Goal: Task Accomplishment & Management: Use online tool/utility

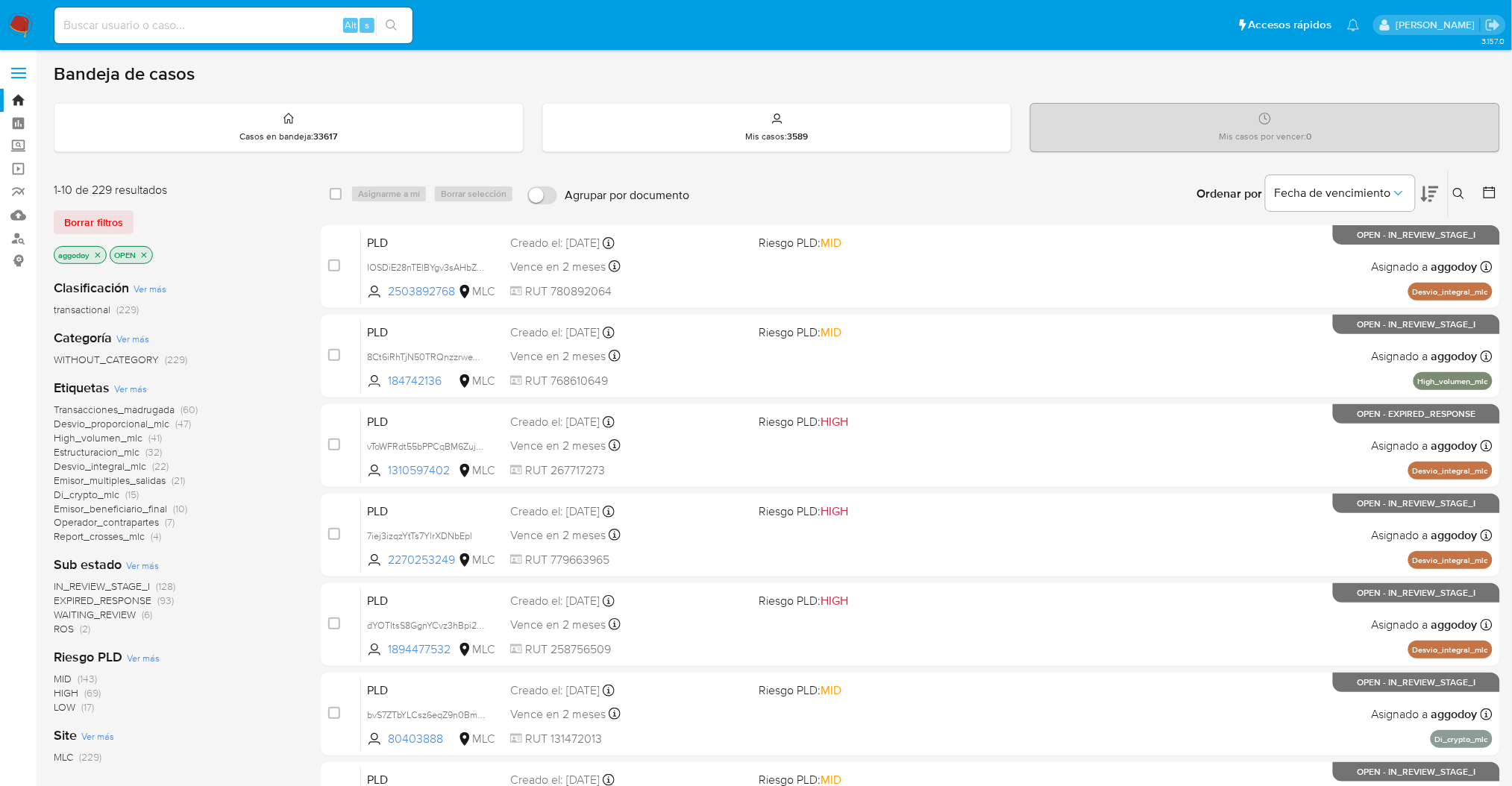
click at [130, 607] on span "WAITING_REVIEW" at bounding box center [94, 614] width 82 height 15
click at [120, 453] on span "Estructuracion_mlc" at bounding box center [97, 452] width 86 height 15
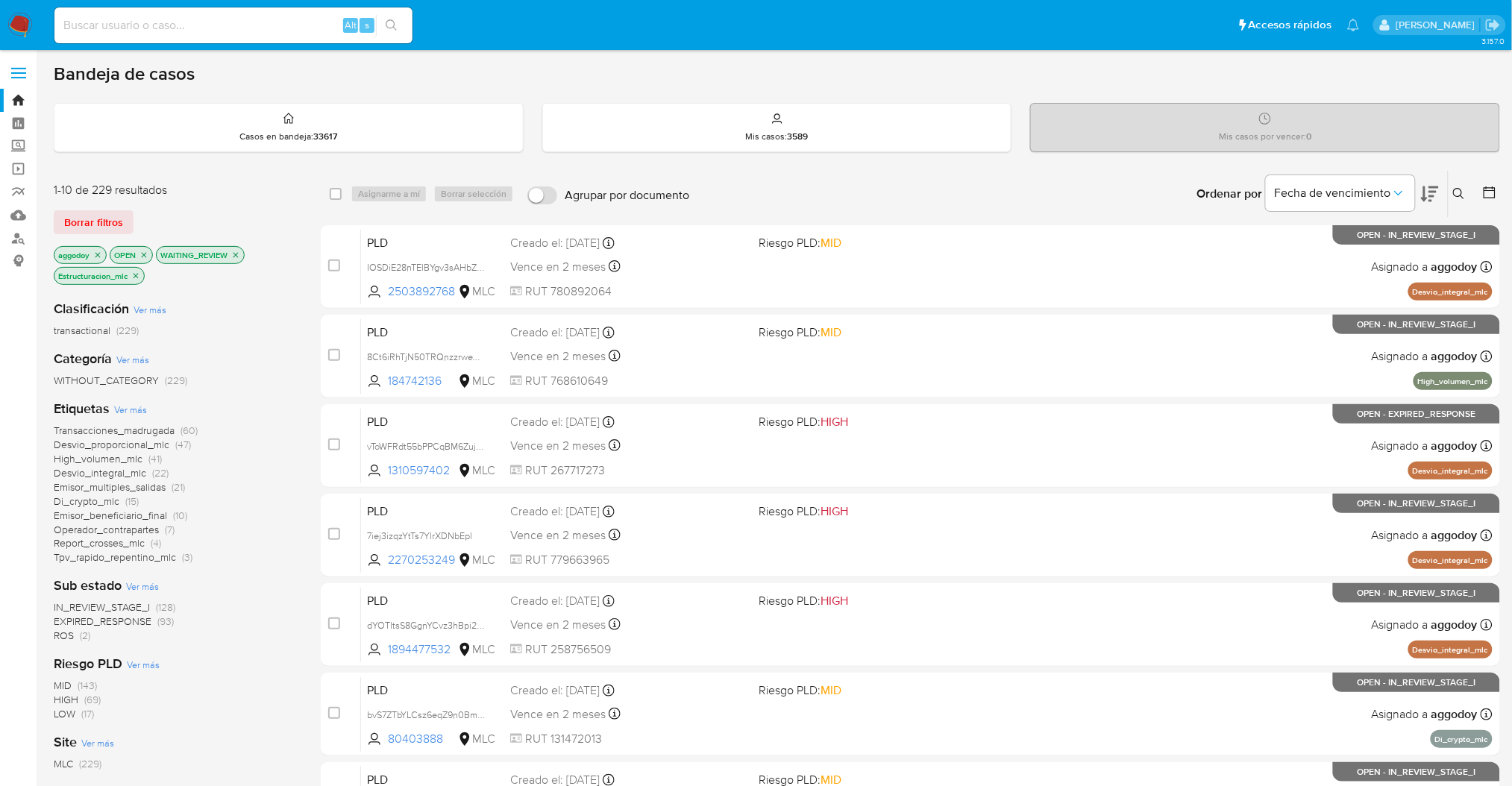
click at [240, 253] on icon "close-filter" at bounding box center [236, 255] width 9 height 9
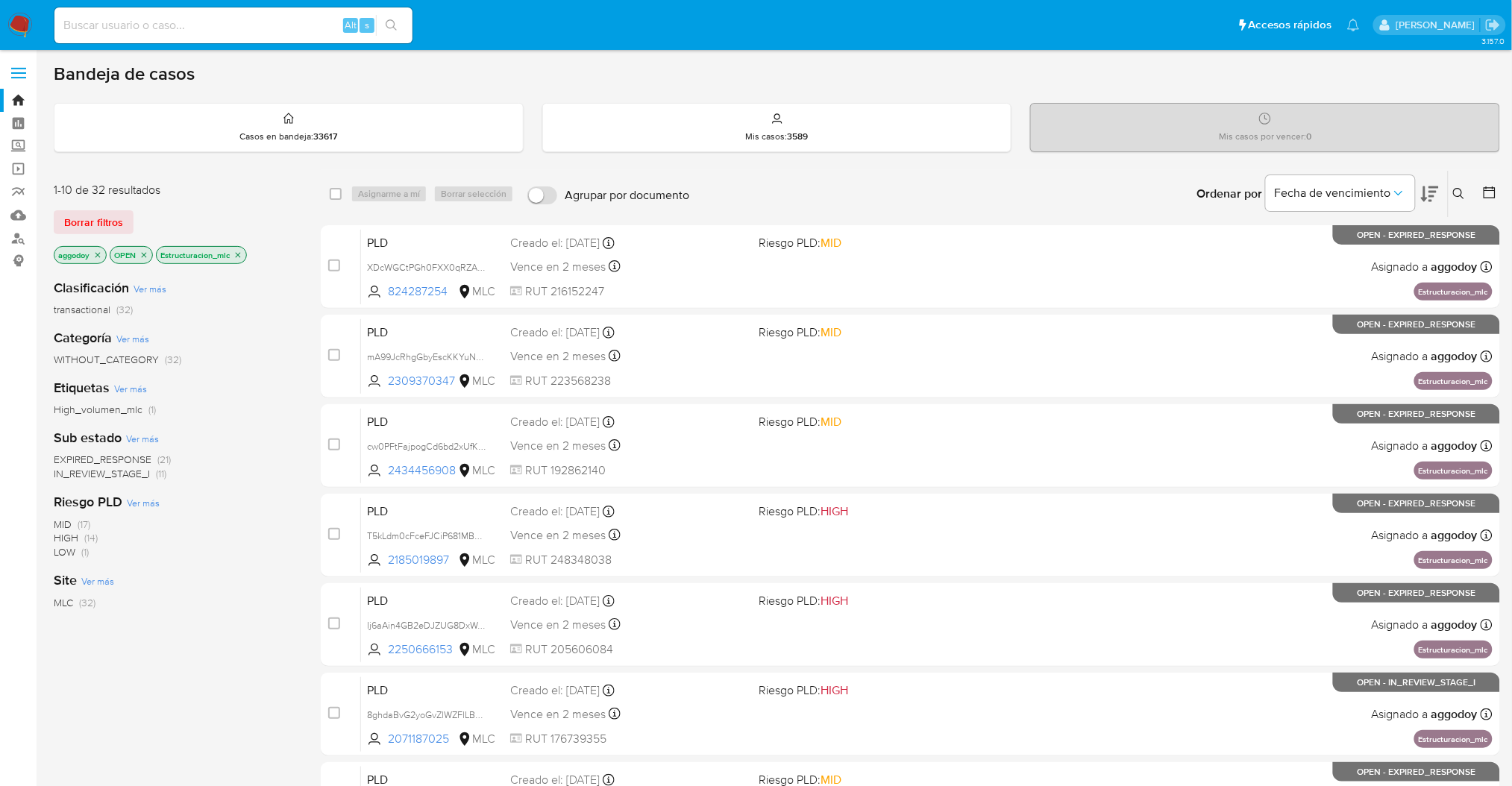
click at [1418, 187] on div "Fecha de vencimiento" at bounding box center [1352, 193] width 173 height 47
click at [1428, 190] on icon at bounding box center [1430, 193] width 18 height 18
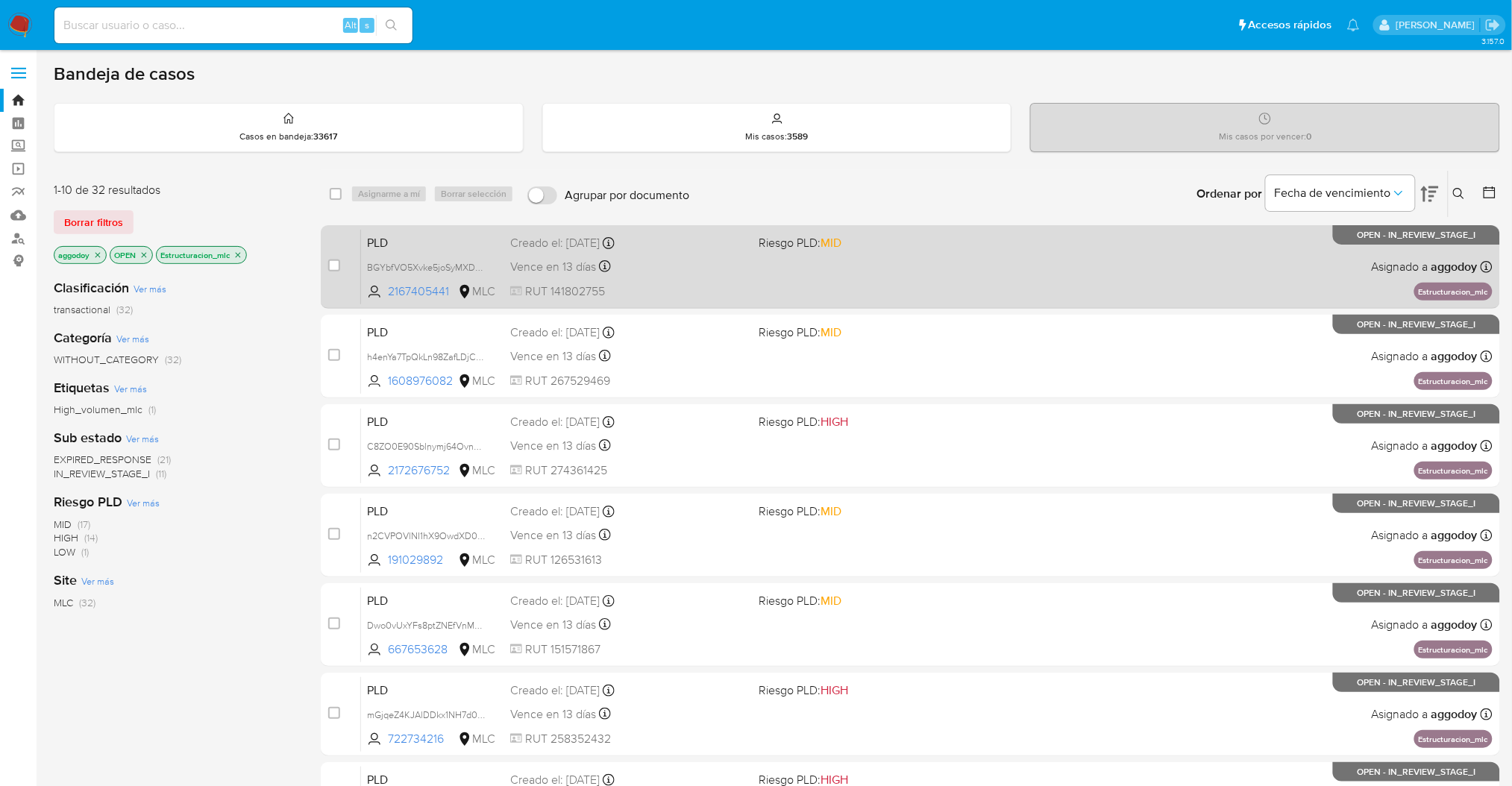
click at [960, 284] on div "PLD BGYbfVO5Xvke5joSyMXDSm7c 2167405441 MLC Riesgo PLD: MID Creado el: 12/06/20…" at bounding box center [927, 266] width 1132 height 76
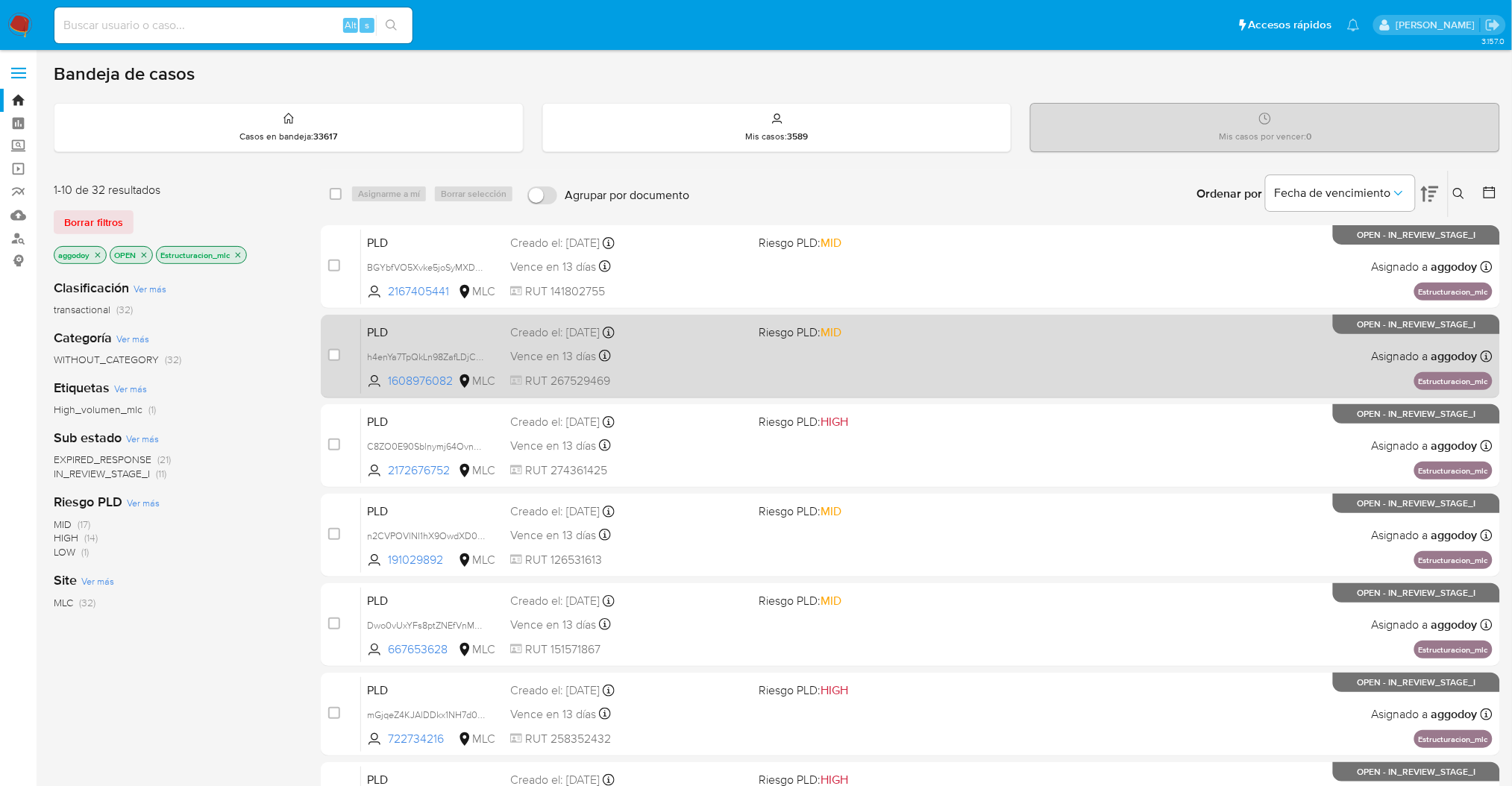
click at [803, 341] on div "PLD h4enYa7TpQkLn98ZafLDjCRR 1608976082 MLC Riesgo PLD: MID Creado el: 12/06/20…" at bounding box center [927, 356] width 1132 height 76
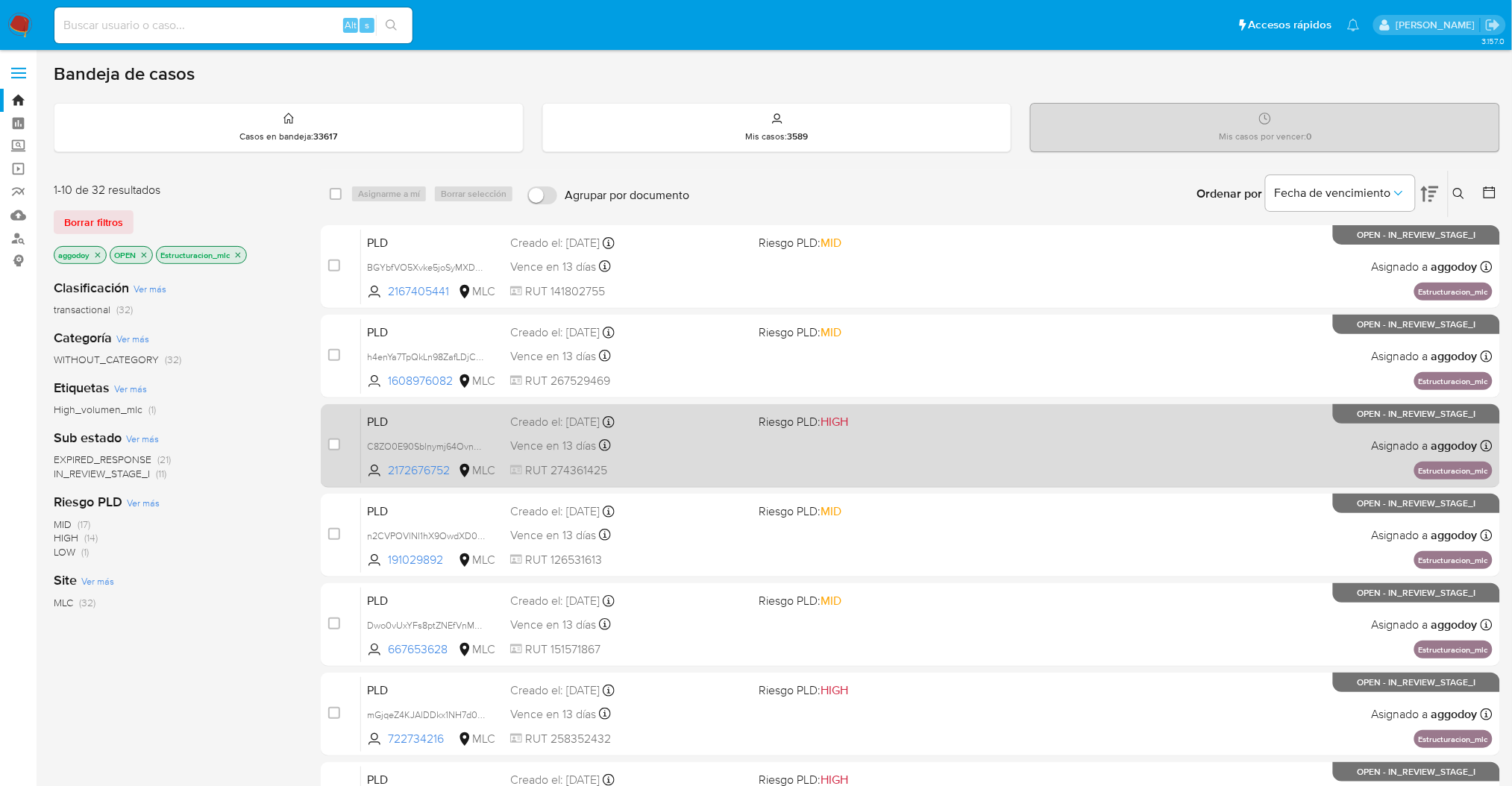
click at [744, 443] on div "Vence en 13 días Vence el 10/09/2025 06:07:12" at bounding box center [628, 445] width 237 height 20
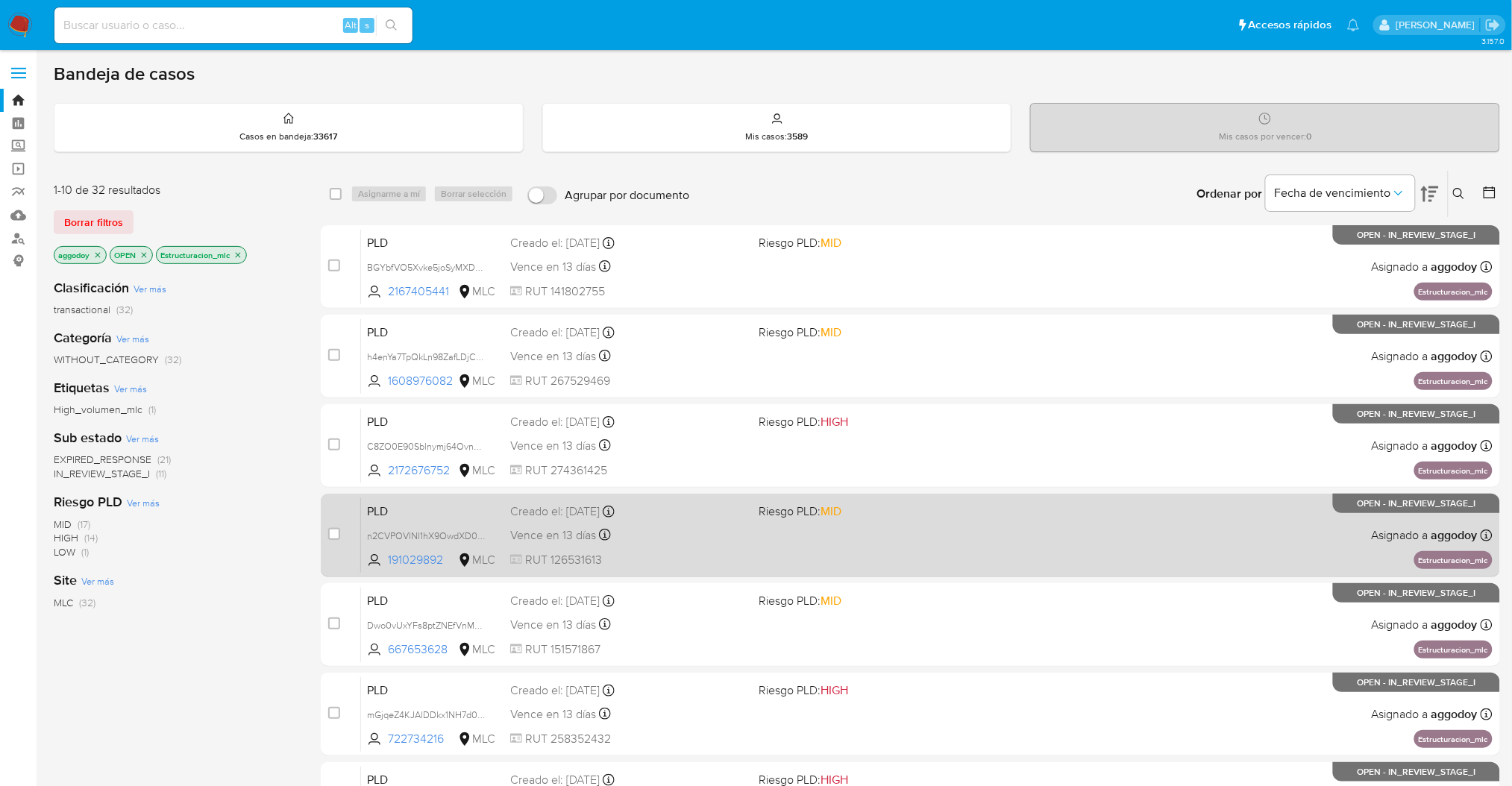
click at [616, 552] on span "RUT 126531613" at bounding box center [628, 560] width 237 height 17
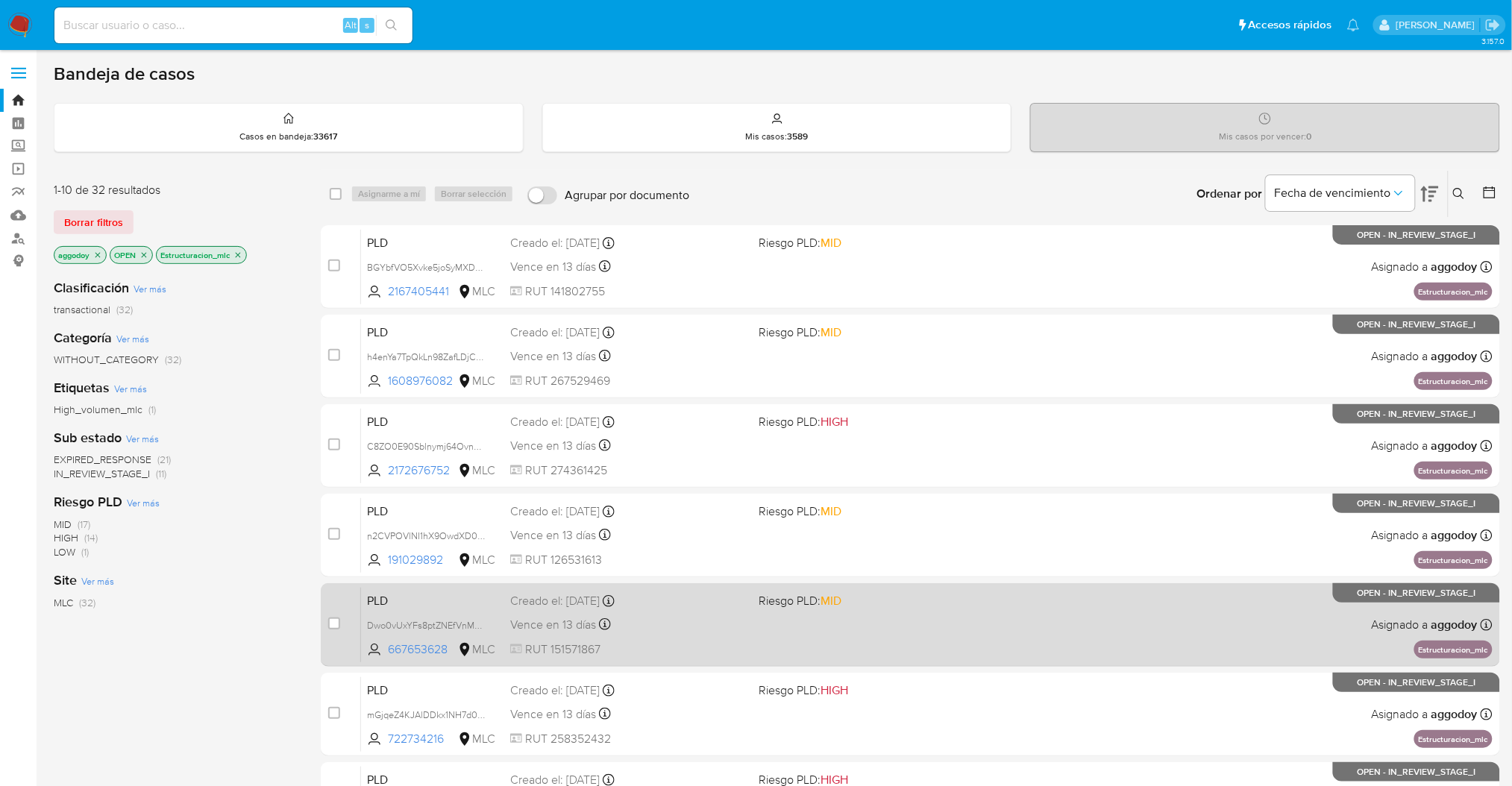
click at [583, 622] on span "Vence en 13 días" at bounding box center [553, 624] width 86 height 17
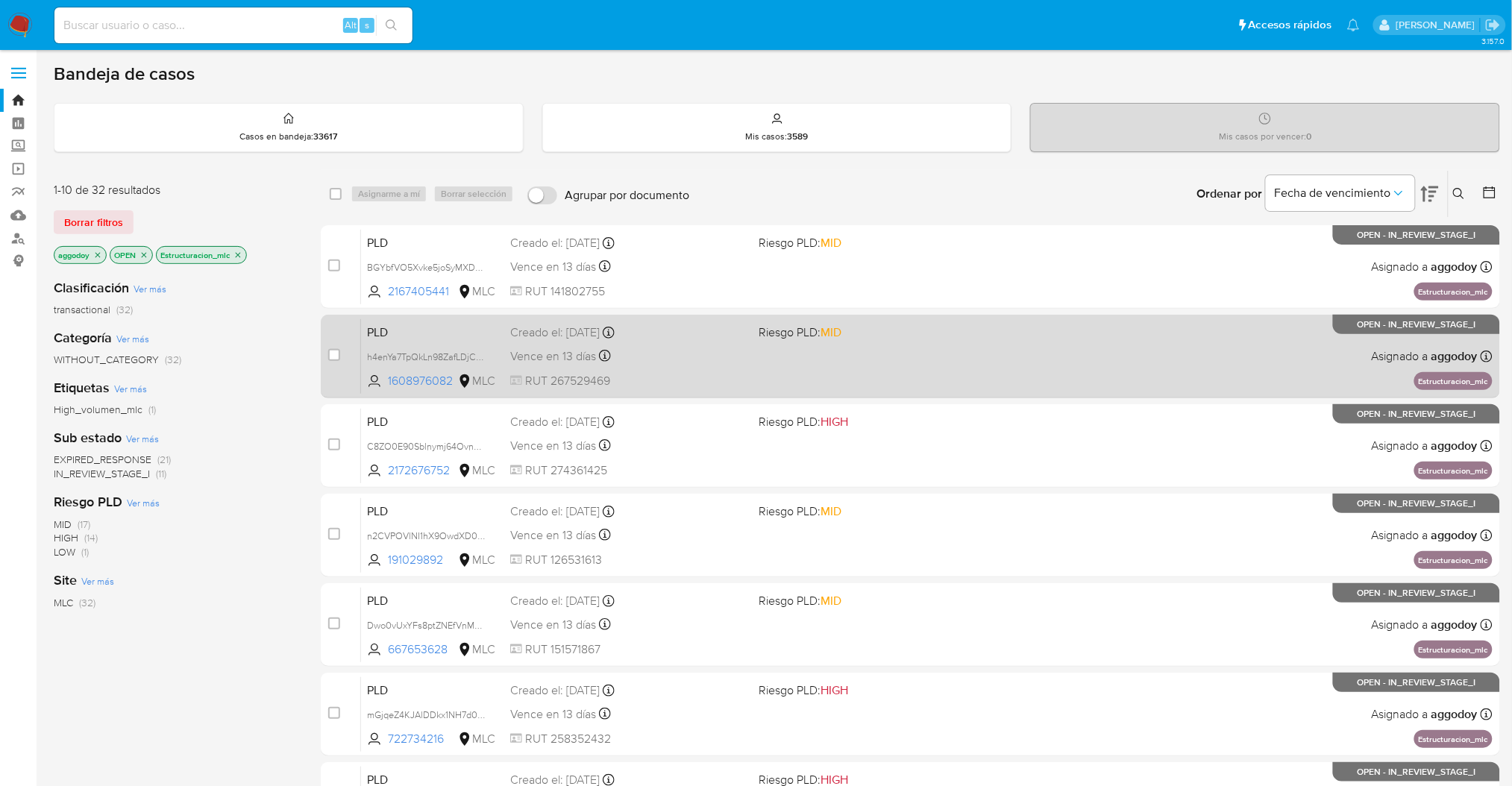
click at [865, 385] on div "PLD h4enYa7TpQkLn98ZafLDjCRR 1608976082 MLC Riesgo PLD: MID Creado el: 12/06/20…" at bounding box center [927, 356] width 1132 height 76
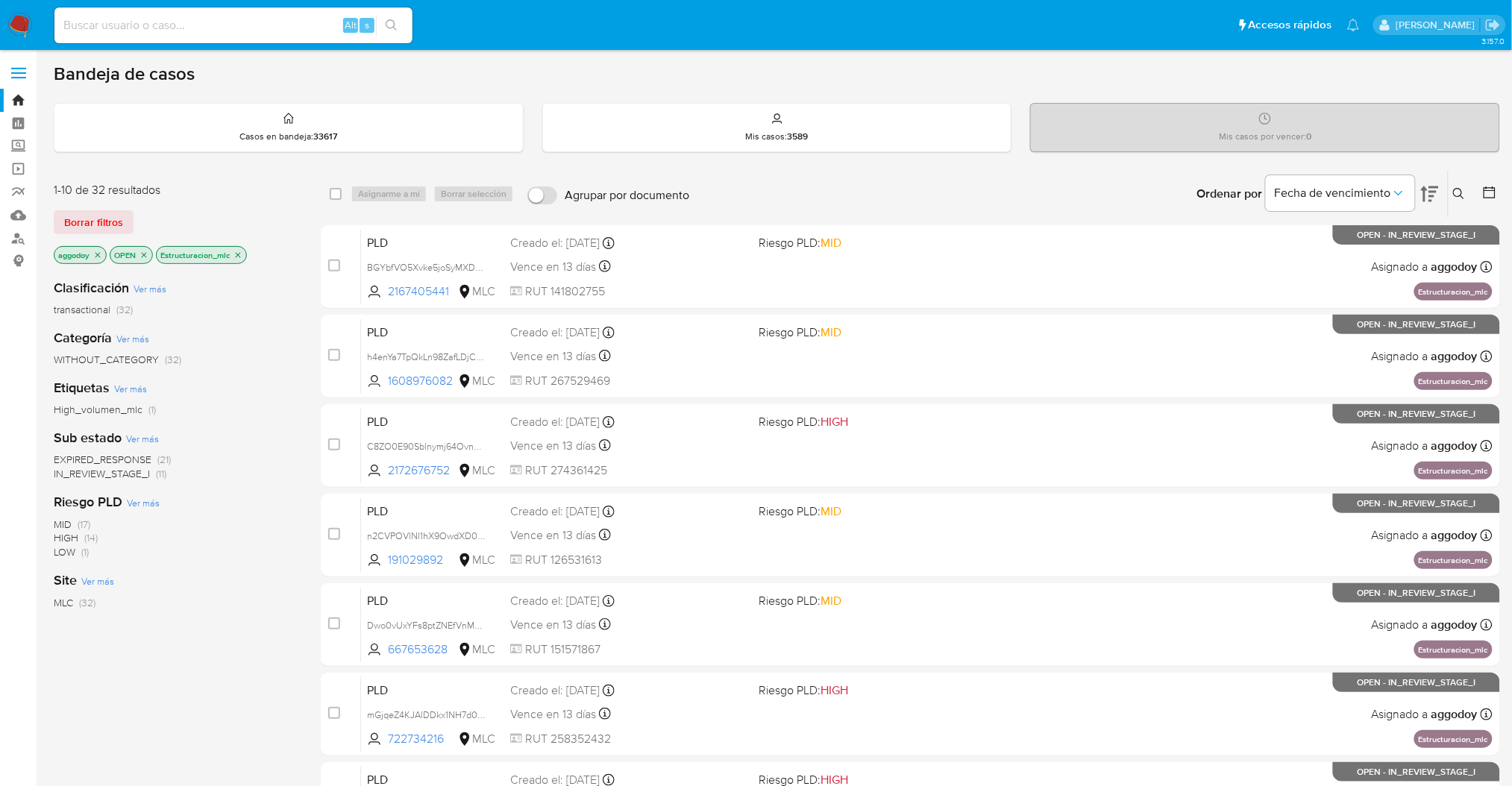
click at [237, 255] on icon "close-filter" at bounding box center [237, 255] width 9 height 9
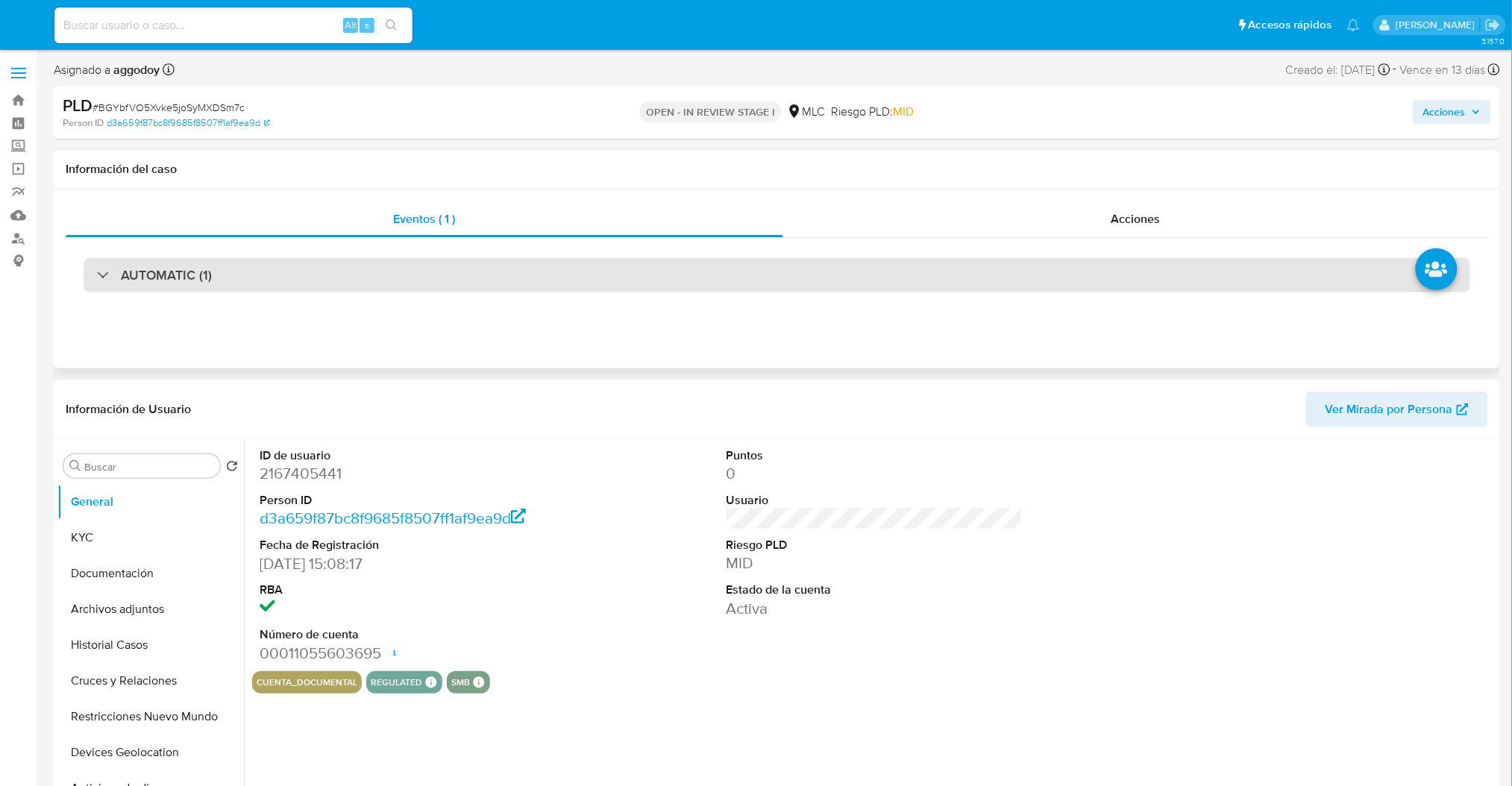
select select "10"
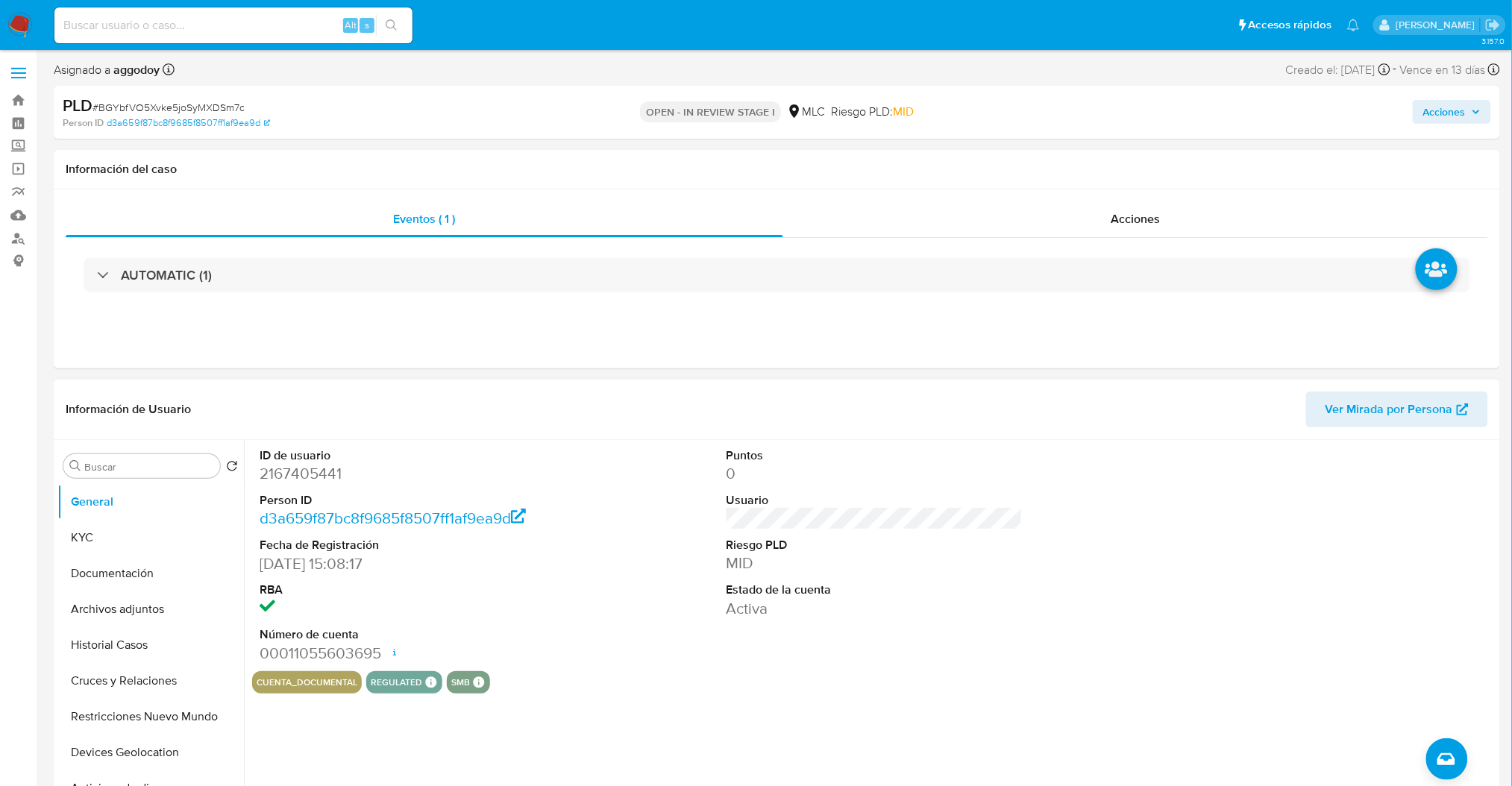
click at [305, 480] on dd "2167405441" at bounding box center [407, 474] width 296 height 21
copy dd "2167405441"
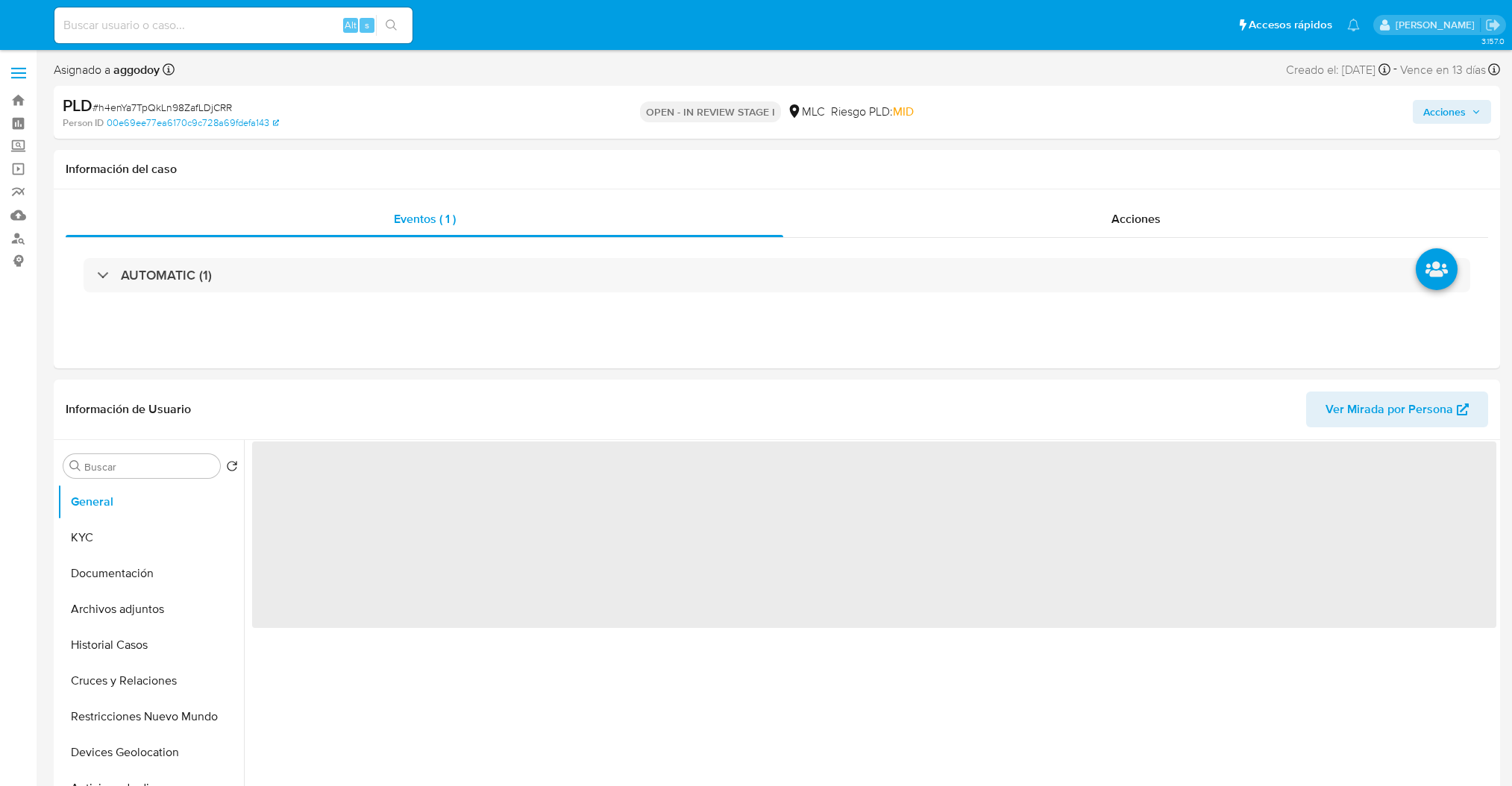
select select "10"
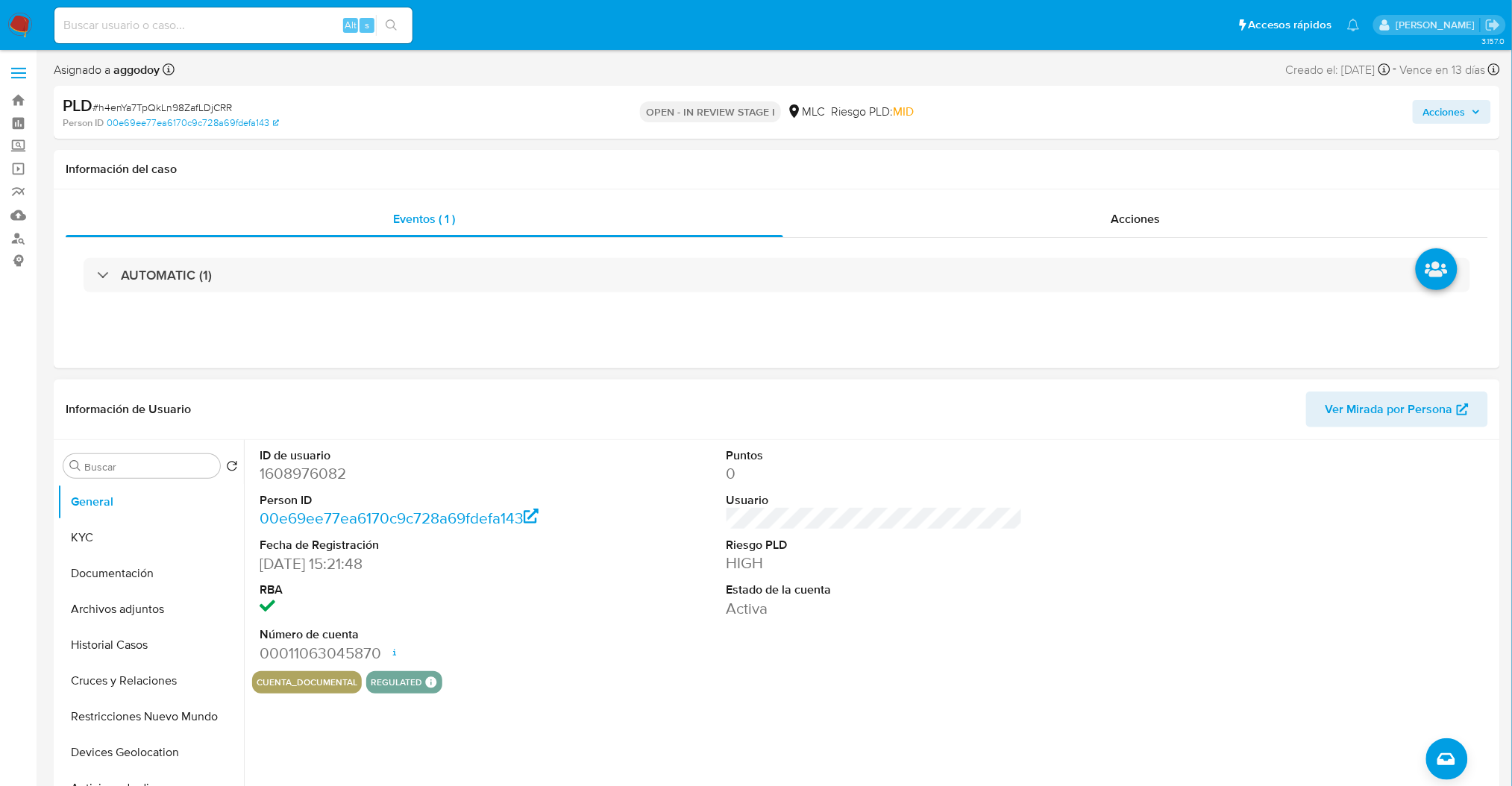
click at [316, 471] on dd "1608976082" at bounding box center [407, 474] width 296 height 21
copy dd "1608976082"
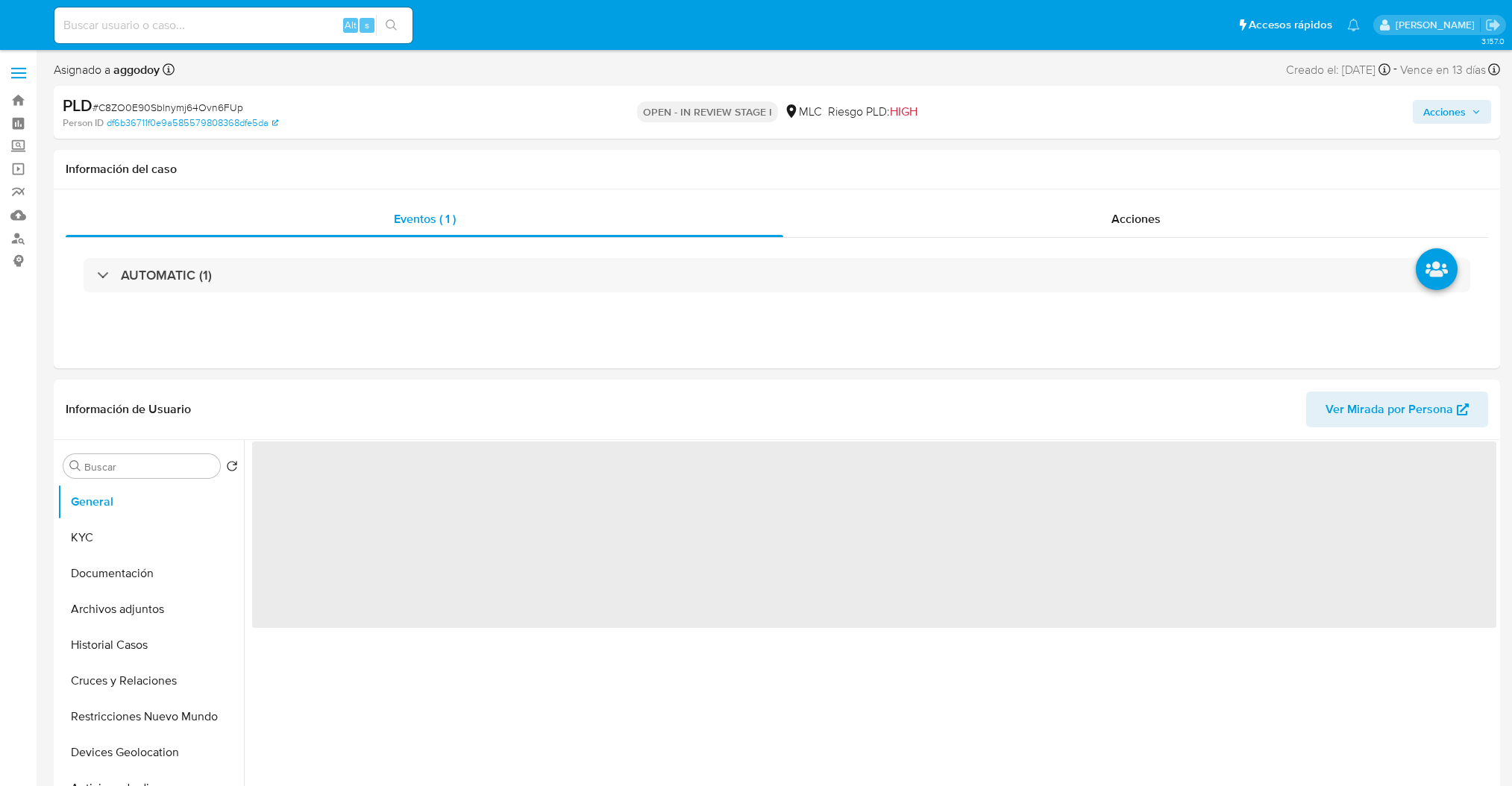
select select "10"
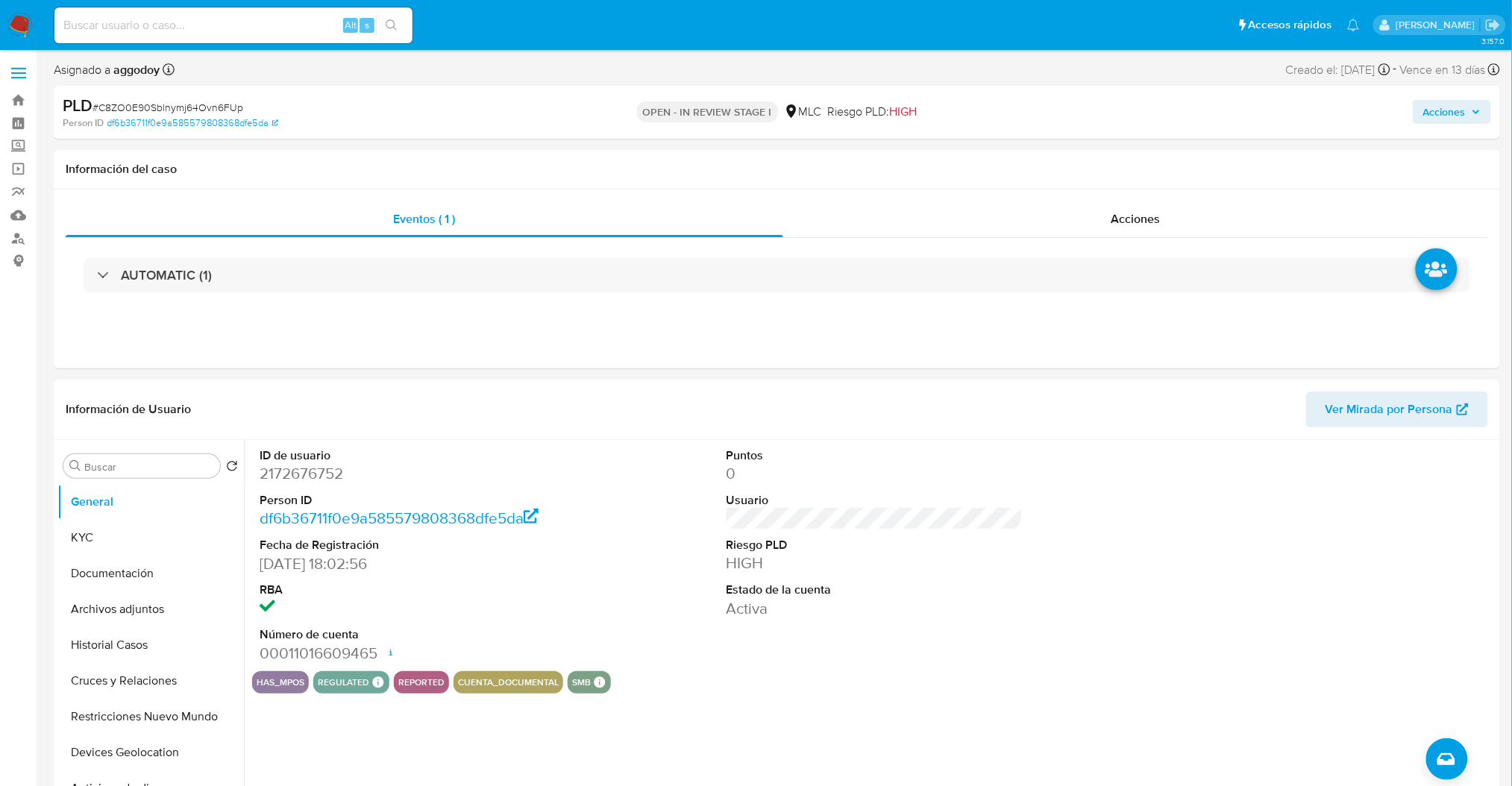
click at [296, 484] on dd "2172676752" at bounding box center [407, 474] width 296 height 21
copy dd "2172676752"
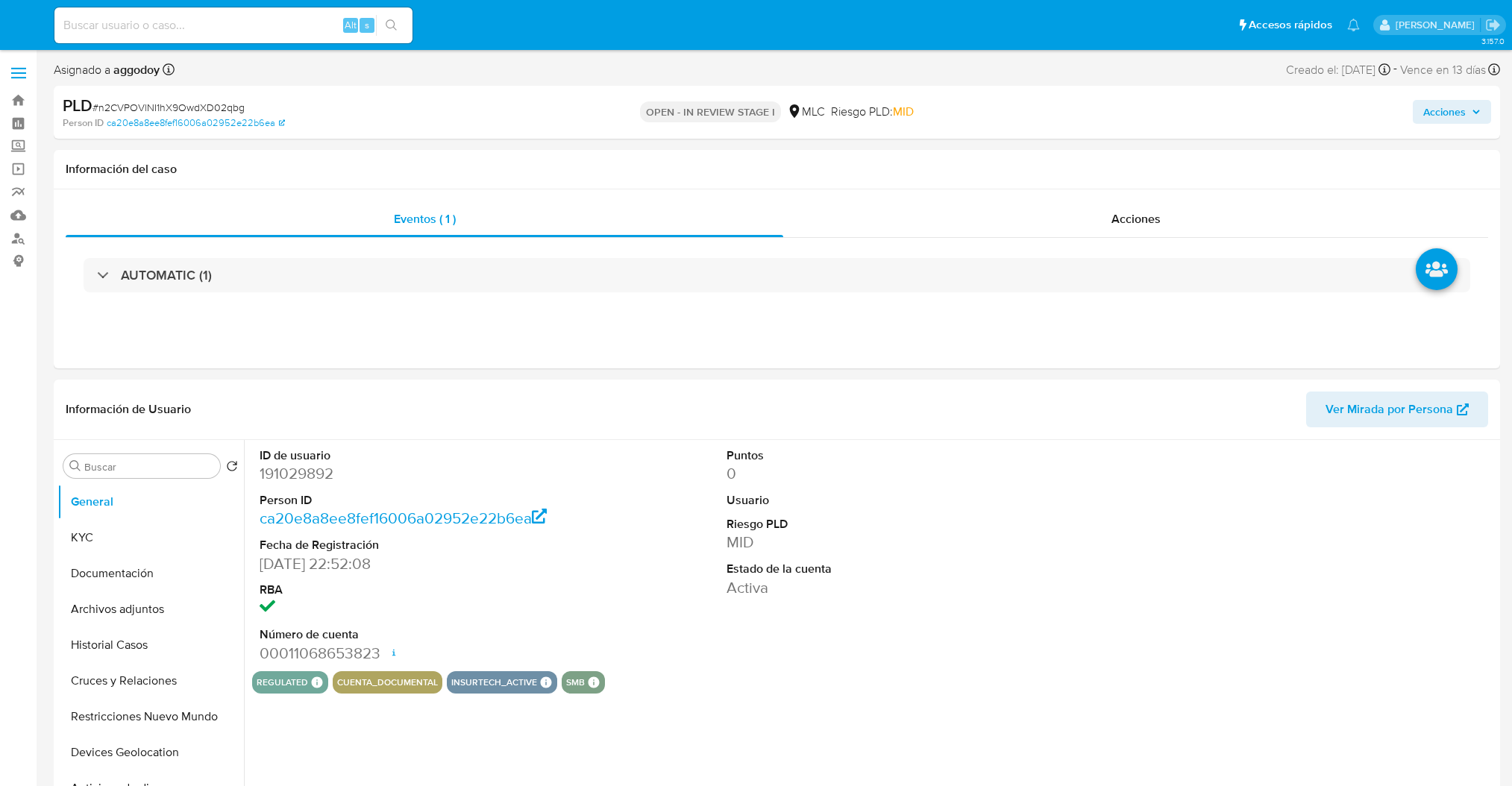
select select "10"
click at [268, 472] on dd "191029892" at bounding box center [407, 474] width 296 height 21
copy dd "191029892"
click at [276, 476] on dd "191029892" at bounding box center [407, 474] width 296 height 21
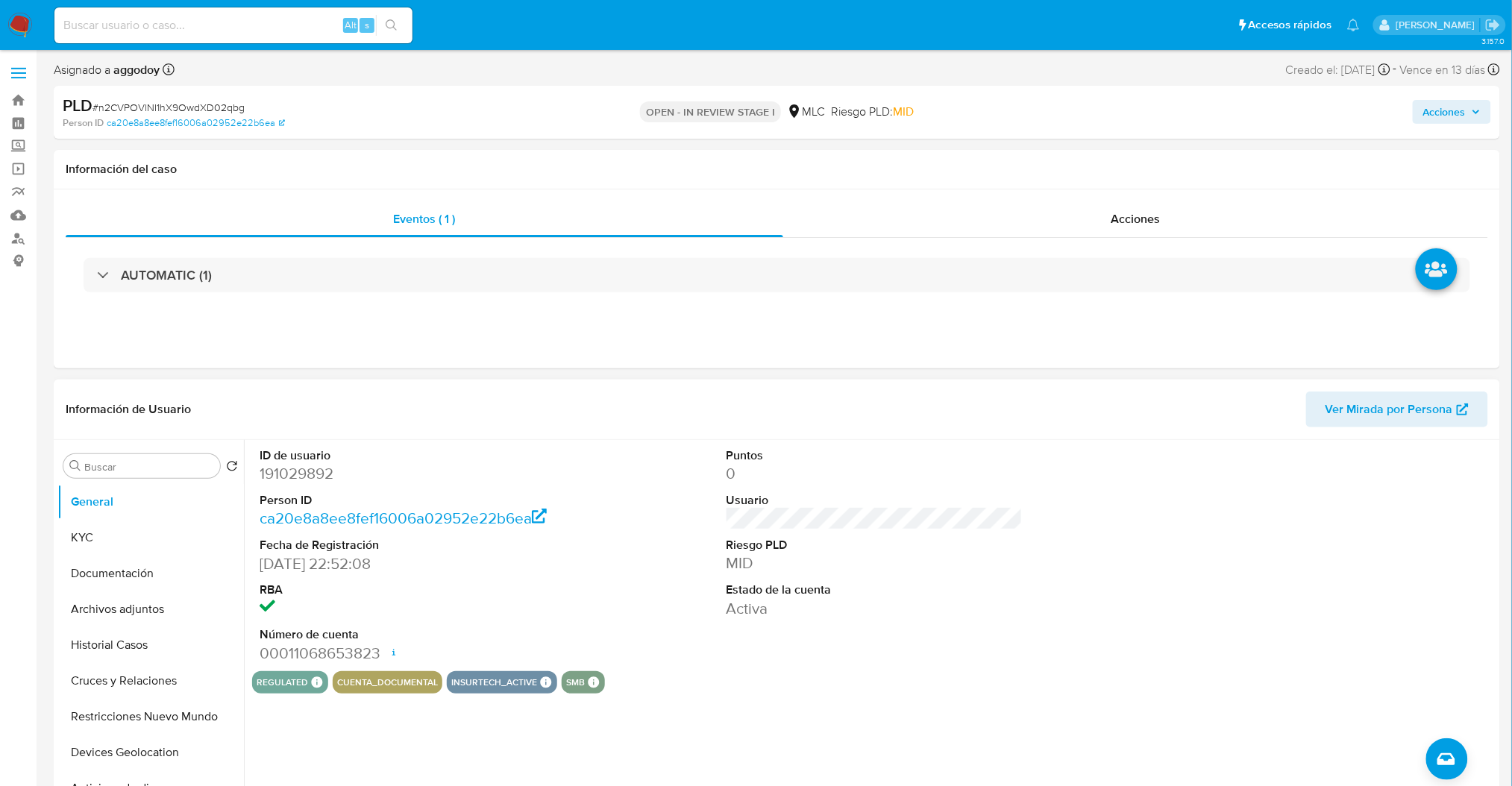
click at [280, 475] on dd "191029892" at bounding box center [407, 474] width 296 height 21
copy dd "191029892"
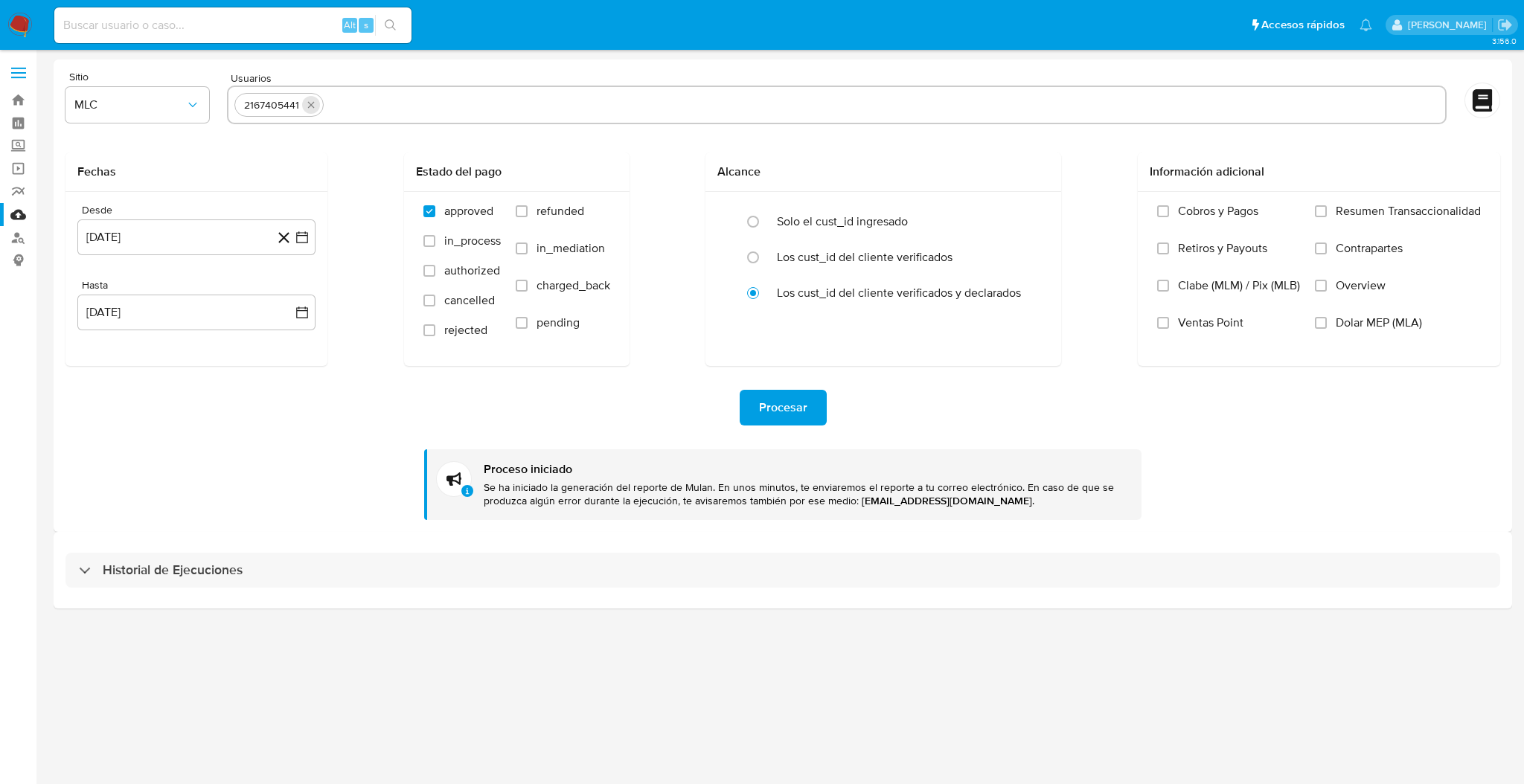
click at [314, 110] on button "quitar 2167405441" at bounding box center [311, 104] width 18 height 18
click at [314, 110] on input "text" at bounding box center [836, 104] width 1205 height 24
paste input "1608976082"
type input "1608976082"
paste input "191029892"
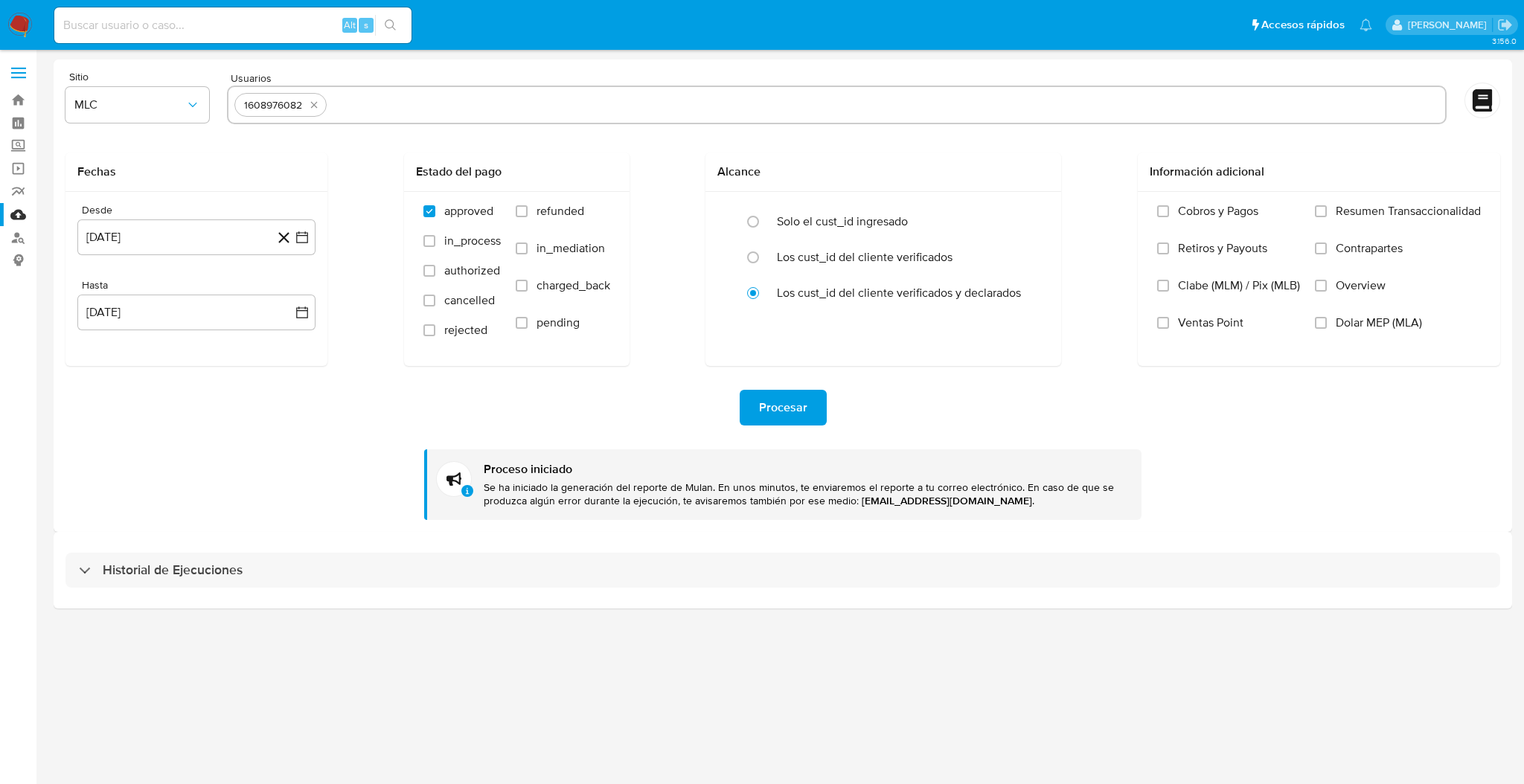
type input "191029892"
paste input "667653628"
type input "667653628"
click at [775, 424] on span "Procesar" at bounding box center [783, 407] width 48 height 32
click at [798, 406] on span "Procesar" at bounding box center [783, 407] width 48 height 32
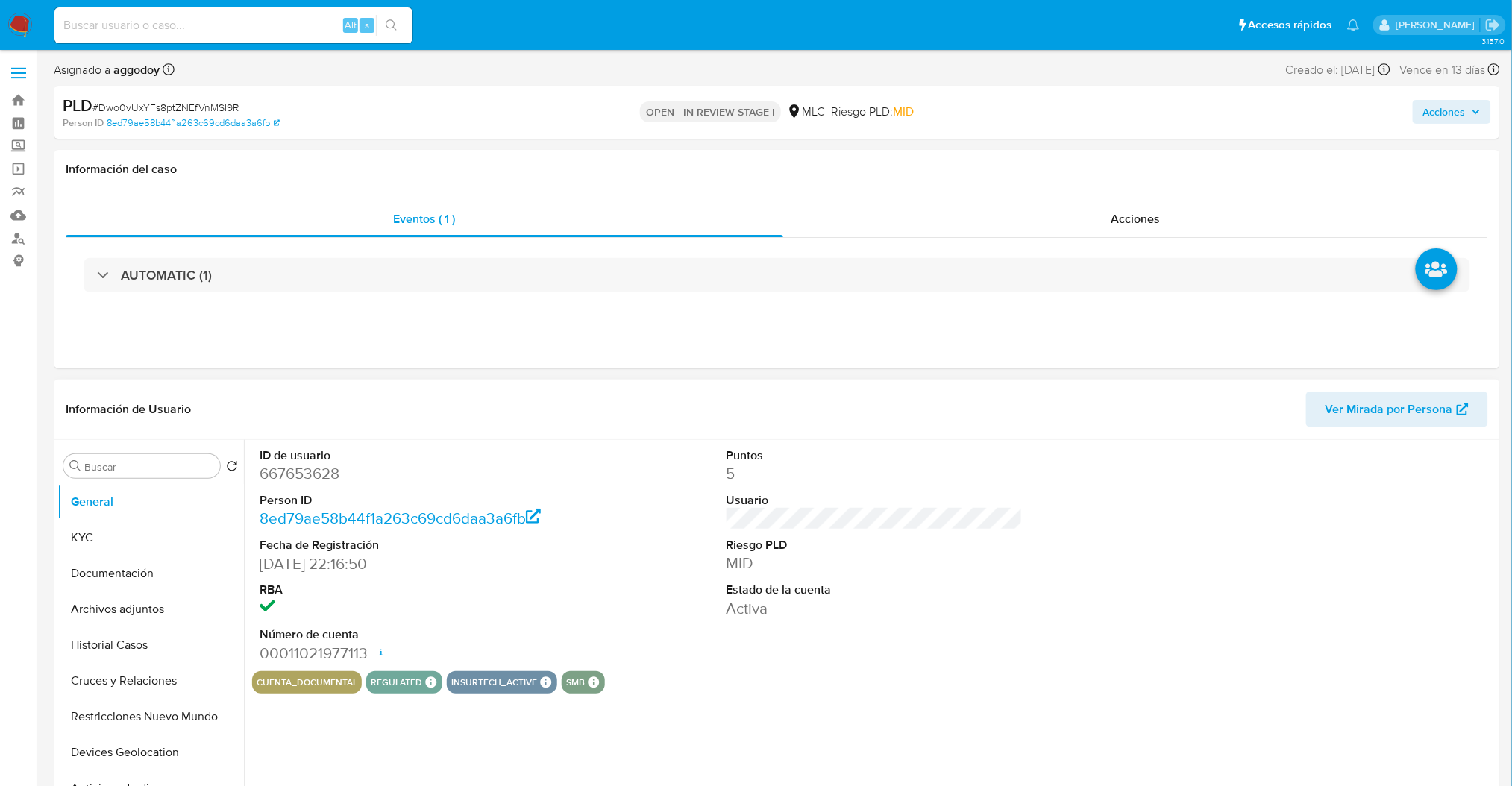
select select "10"
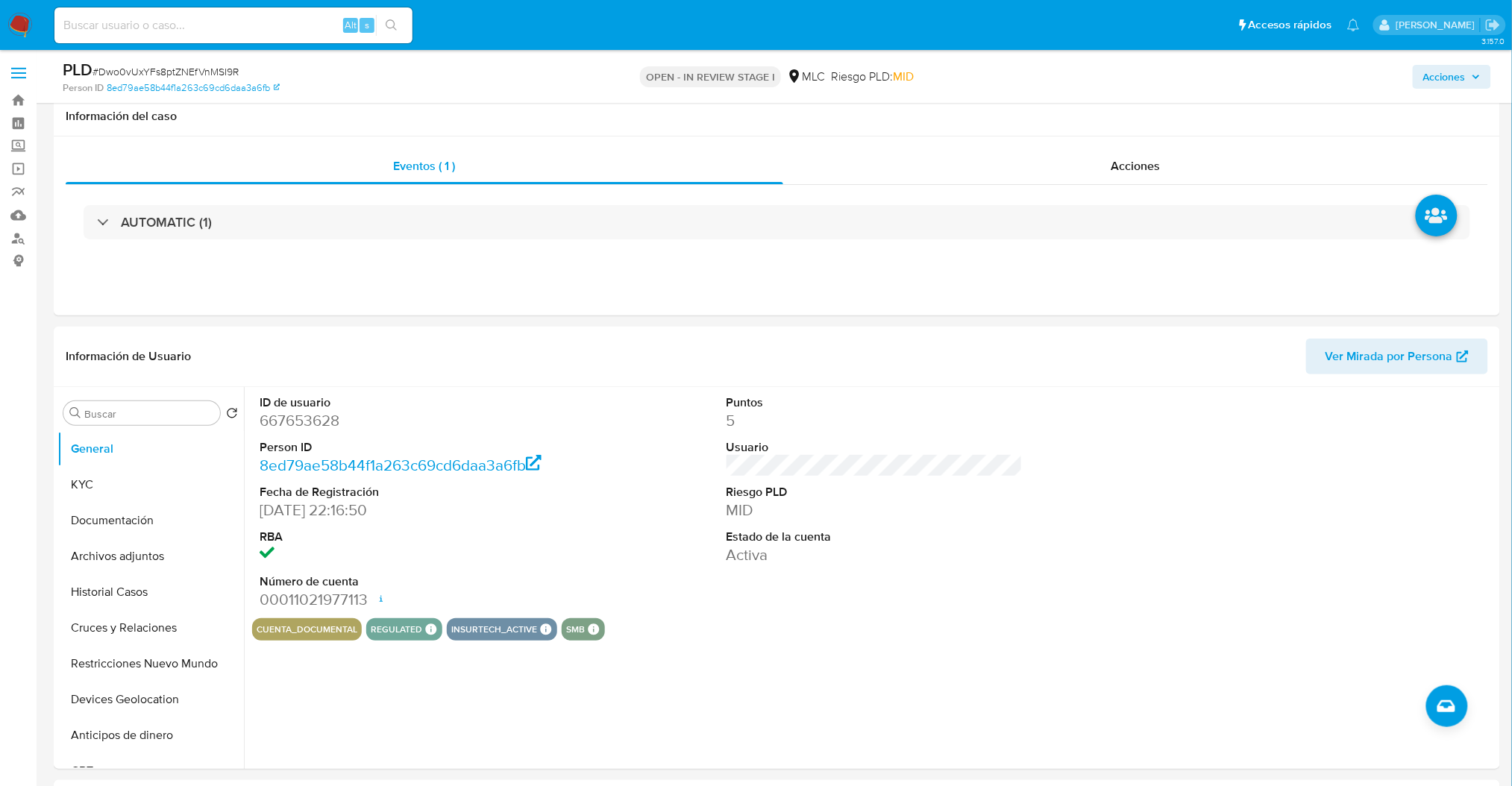
scroll to position [65, 0]
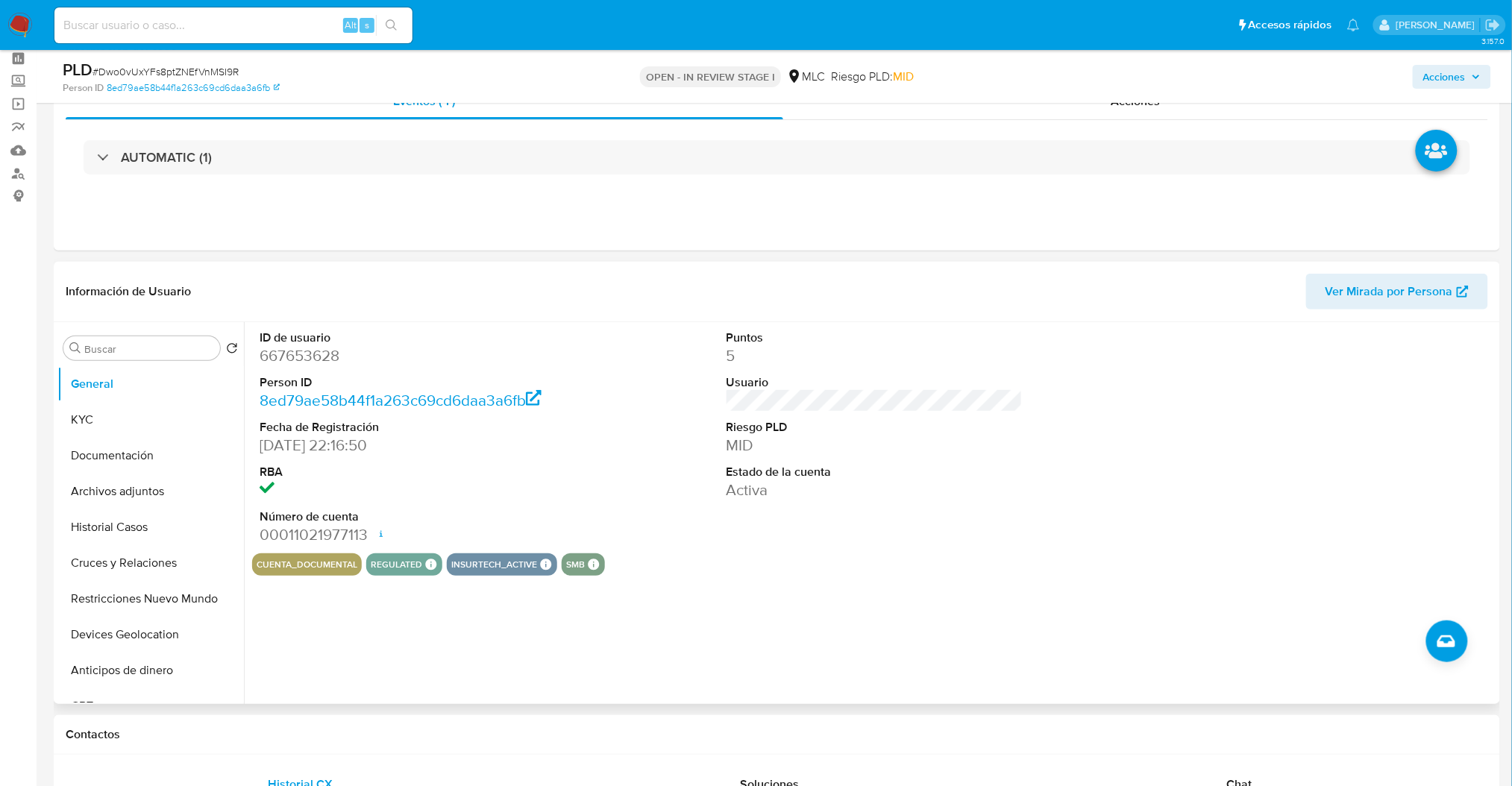
click at [304, 361] on dd "667653628" at bounding box center [407, 356] width 296 height 21
copy dd "667653628"
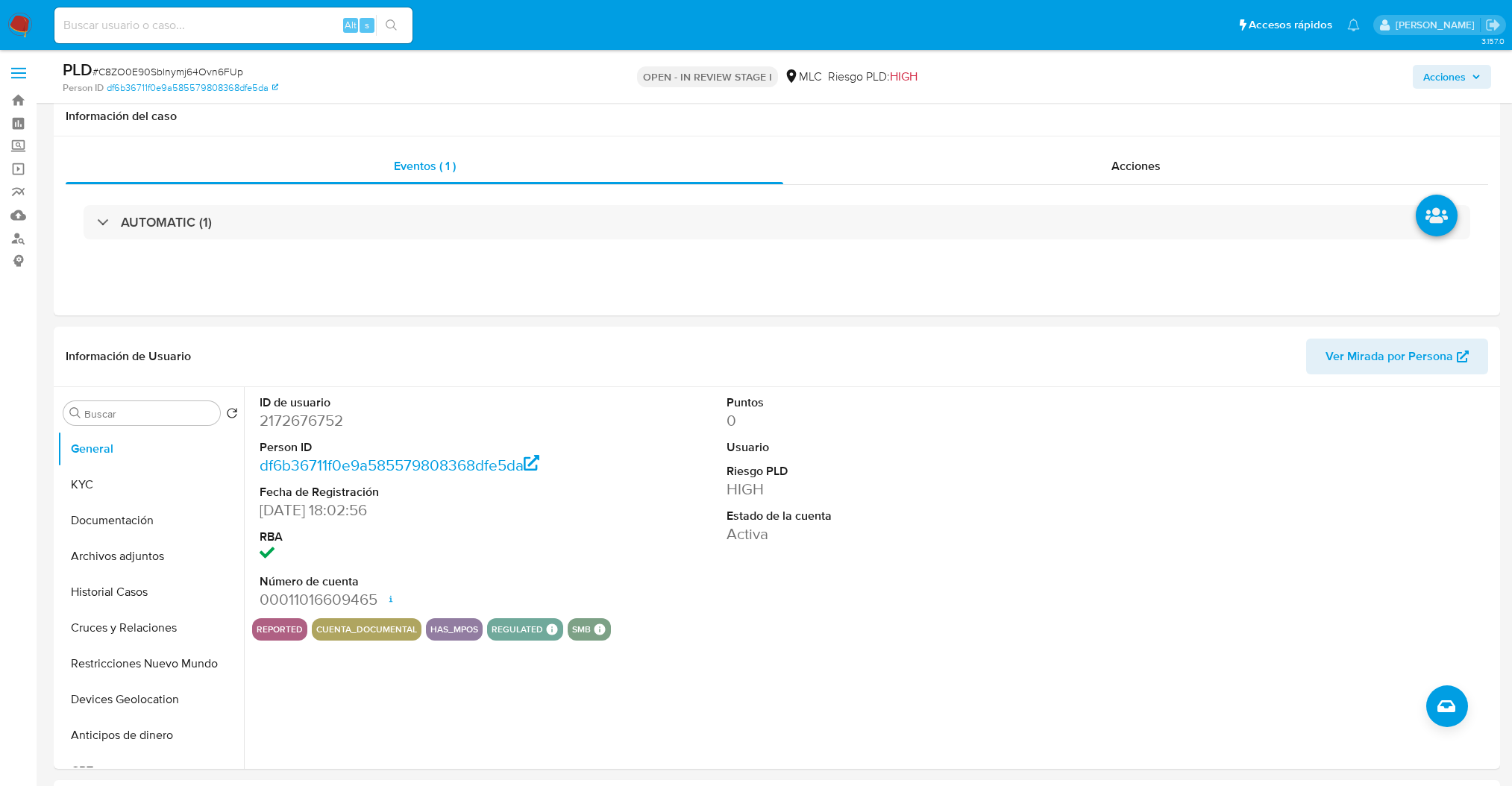
select select "10"
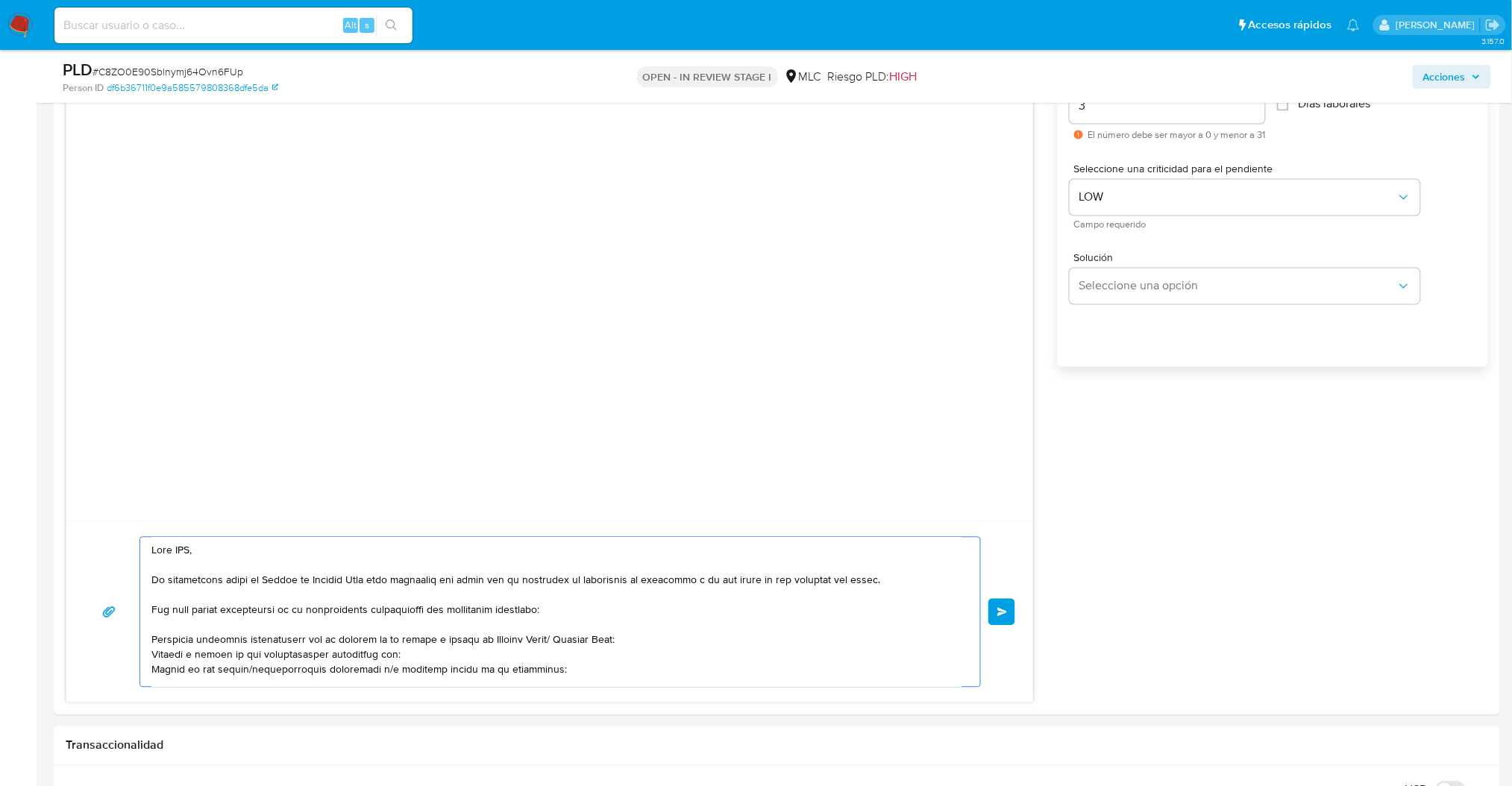
scroll to position [16, 0]
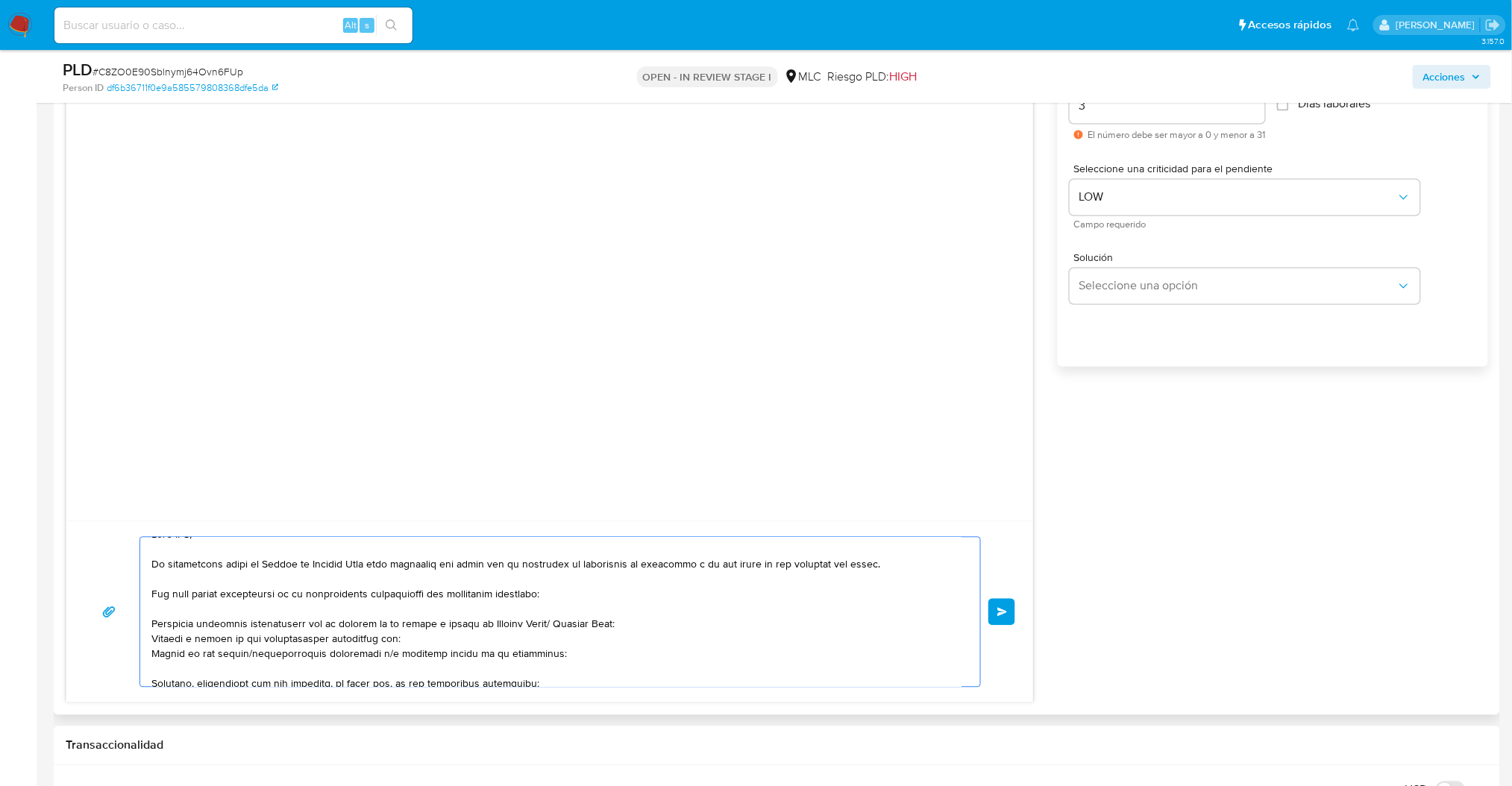
click at [390, 641] on textarea at bounding box center [556, 613] width 810 height 149
paste textarea "YARITZA SIOMARA BRICEÑO RIVAS"
type textarea "Hola XXX, Te contactamos desde el Equipo de Mercado Pago para verificar tus dat…"
click at [1011, 615] on button "Enviar" at bounding box center [1002, 612] width 27 height 27
click at [1008, 608] on button "Enviar" at bounding box center [1002, 612] width 27 height 27
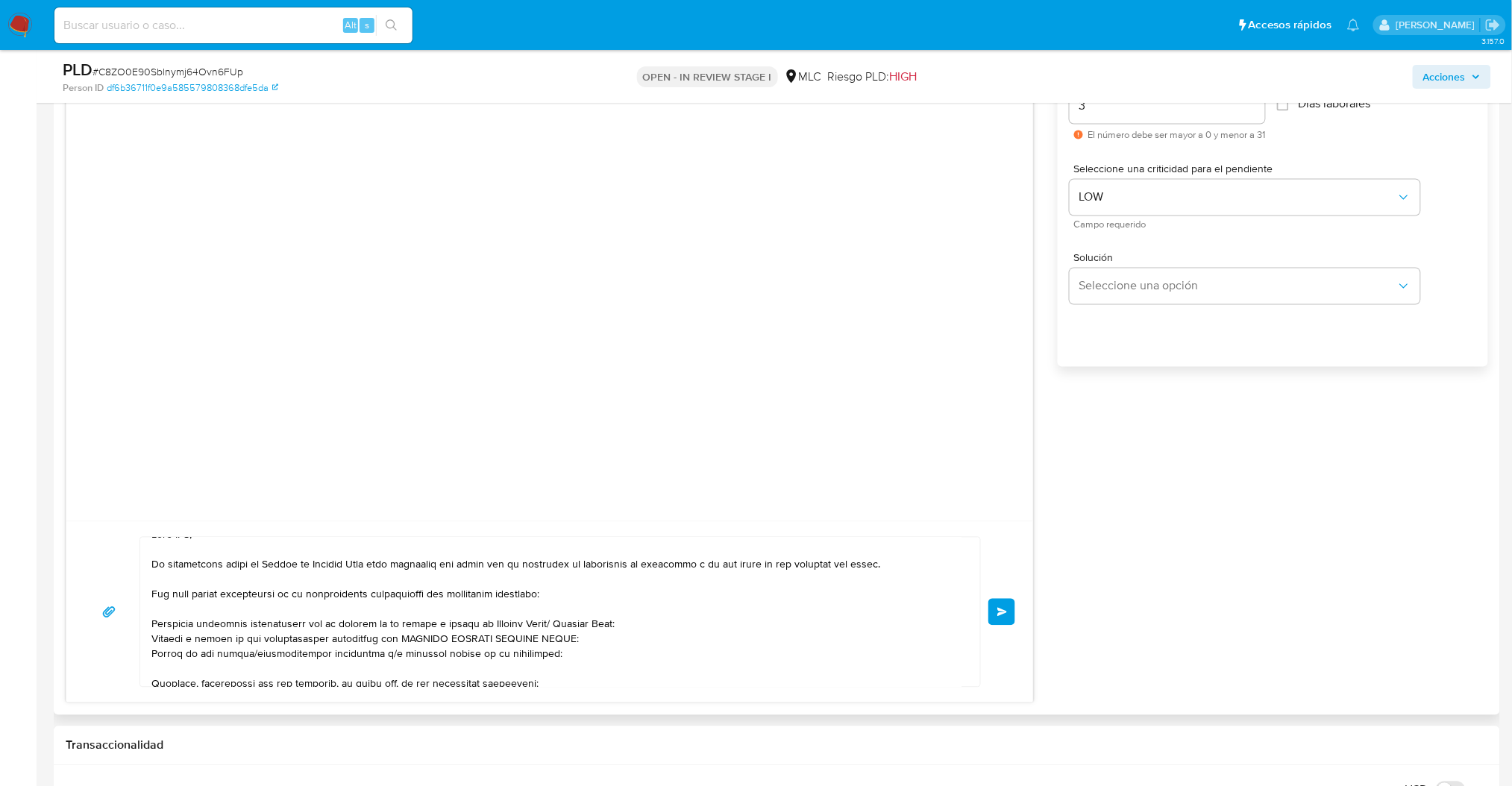
click at [1008, 608] on button "Enviar" at bounding box center [1002, 612] width 27 height 27
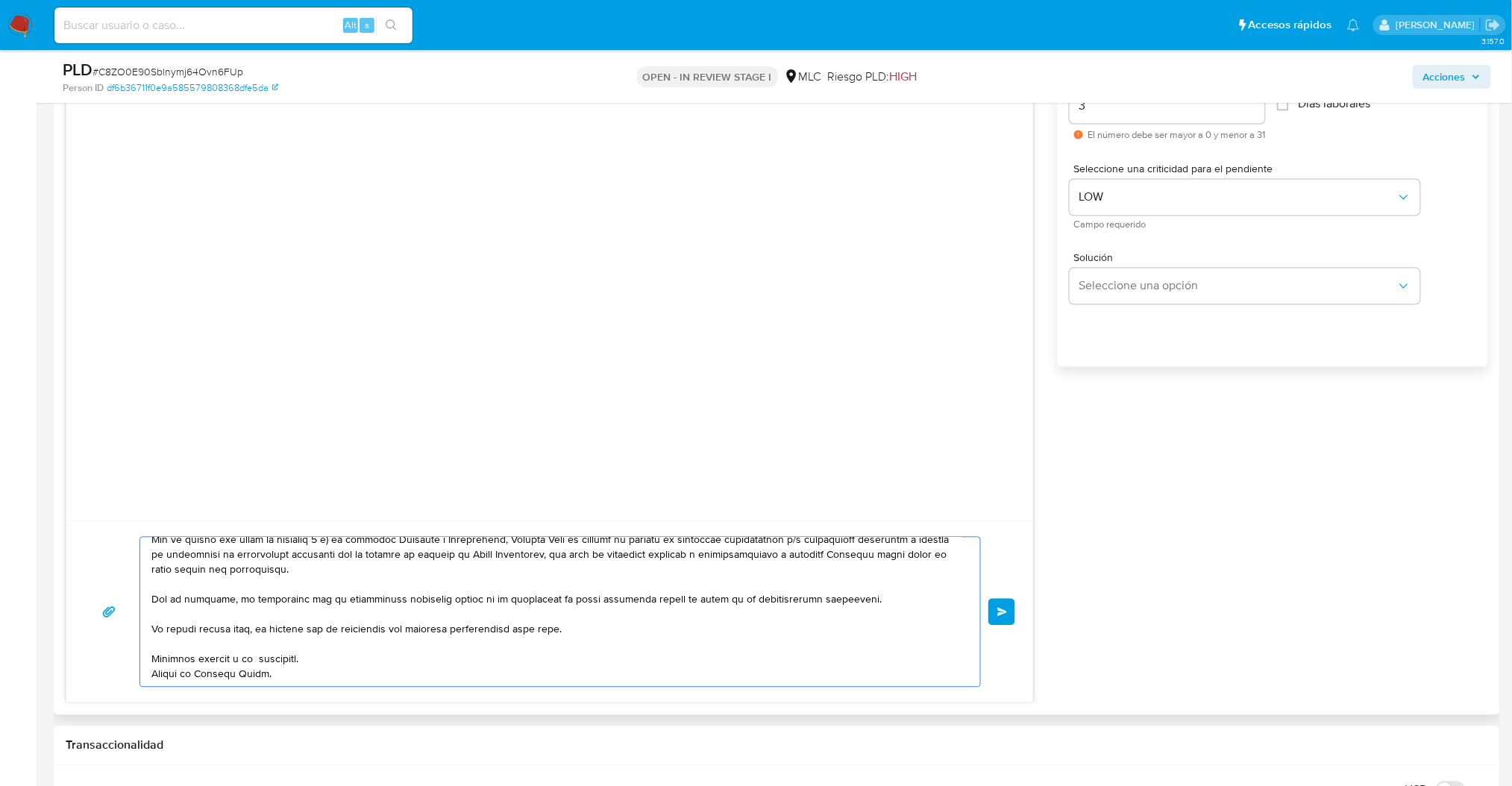
click at [261, 672] on textarea at bounding box center [556, 613] width 810 height 149
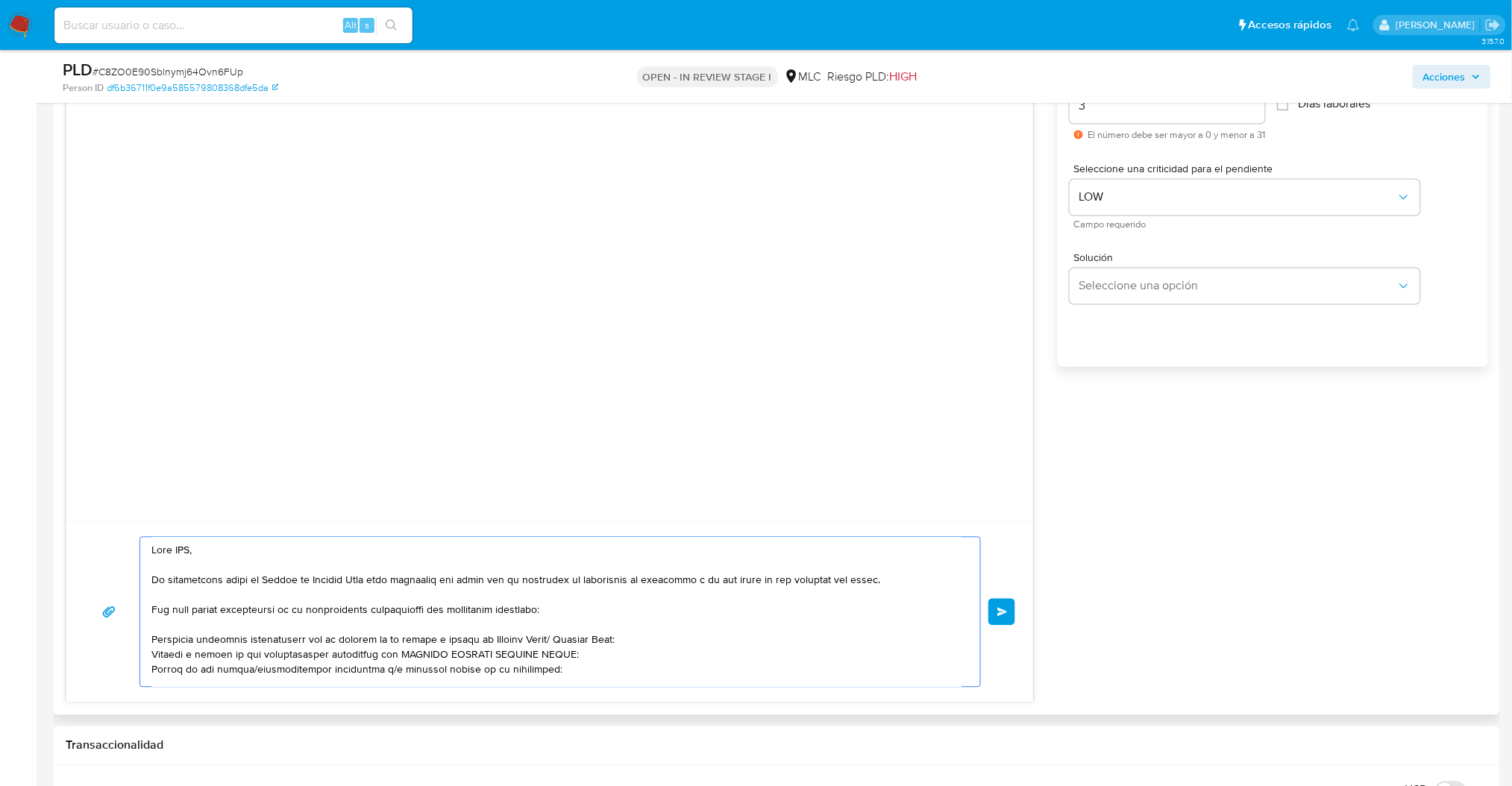
drag, startPoint x: 278, startPoint y: 676, endPoint x: 158, endPoint y: 149, distance: 540.5
click at [158, 149] on div "Enviar" at bounding box center [550, 356] width 968 height 695
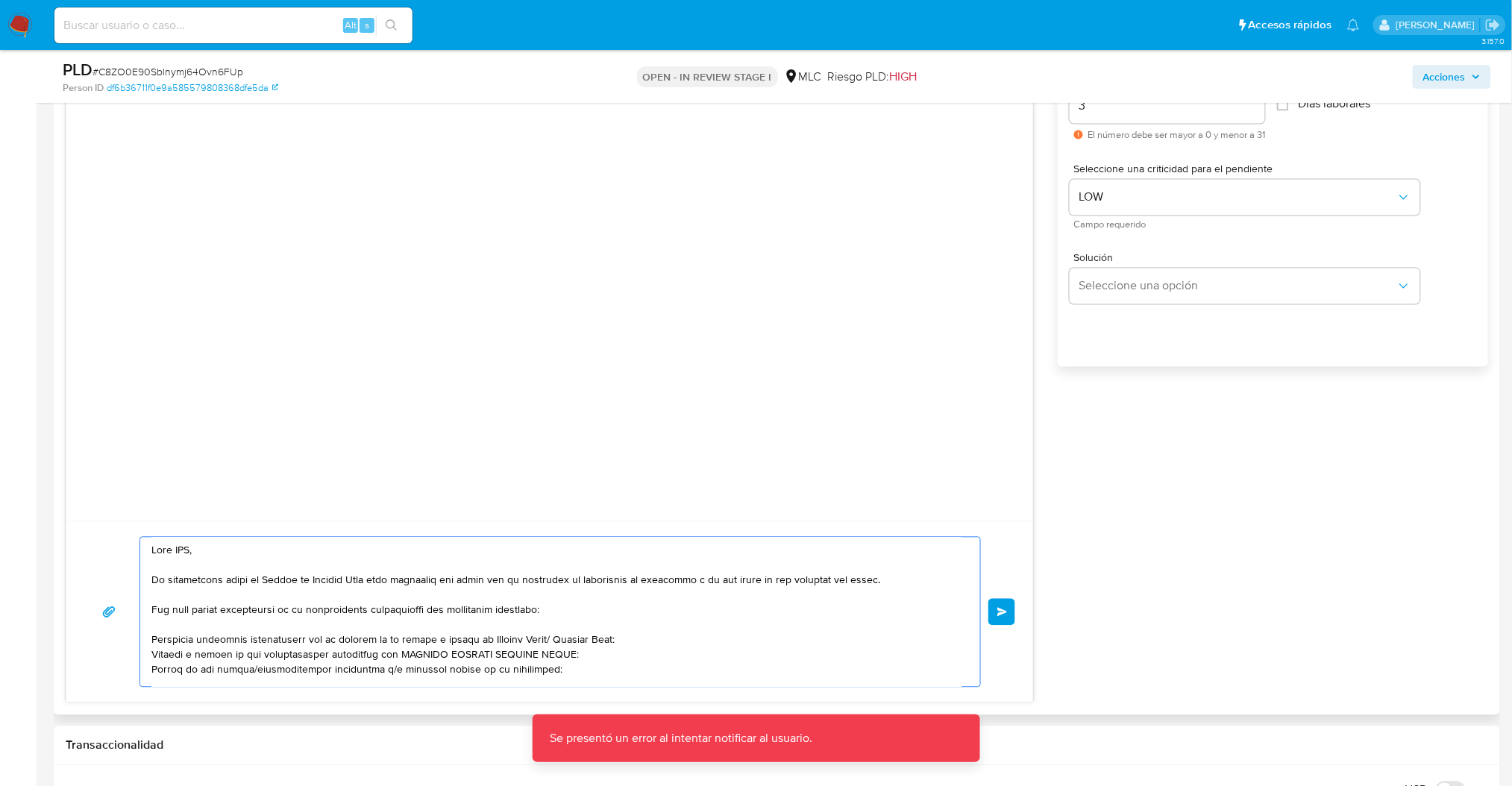
click at [215, 567] on textarea at bounding box center [556, 613] width 810 height 149
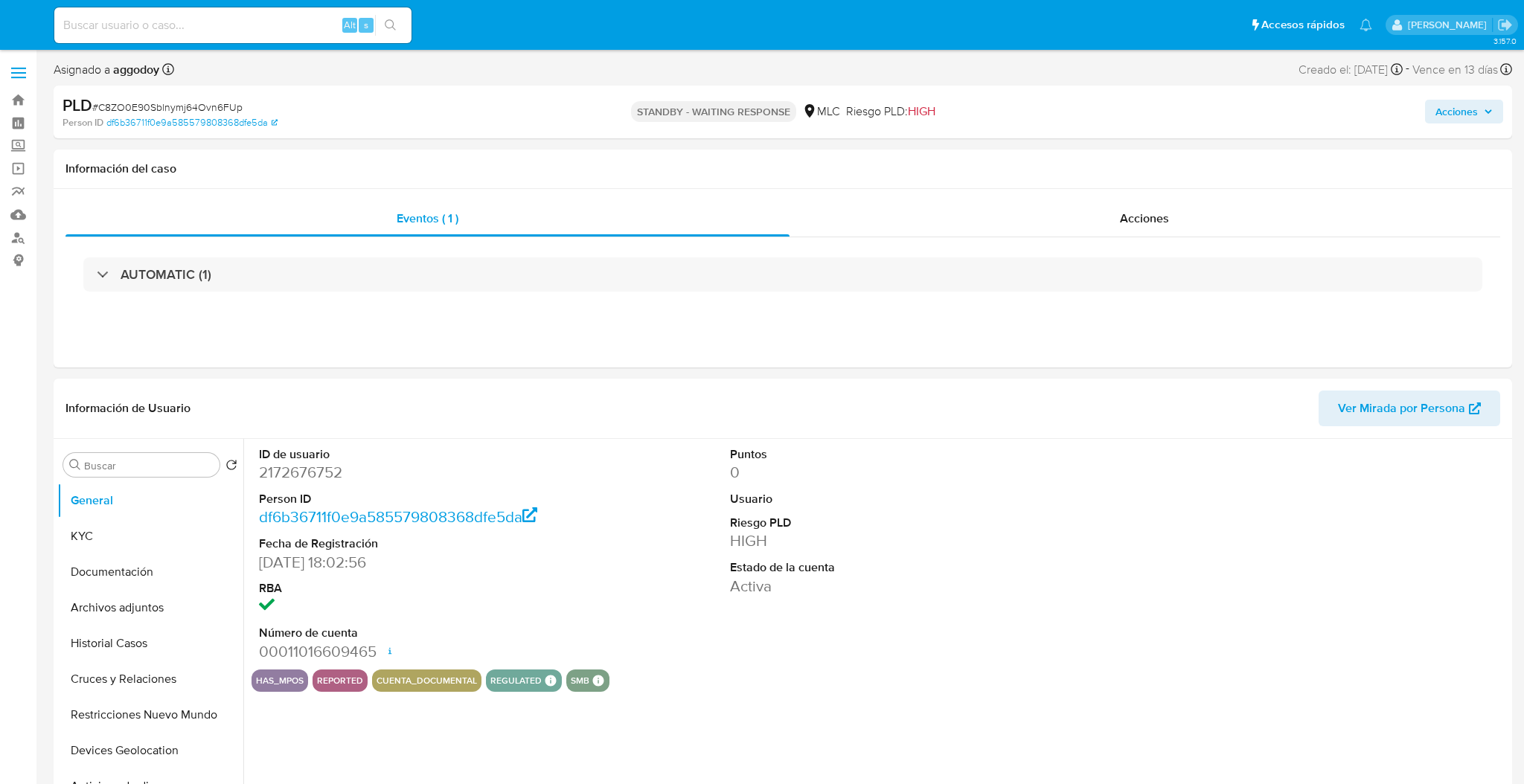
select select "10"
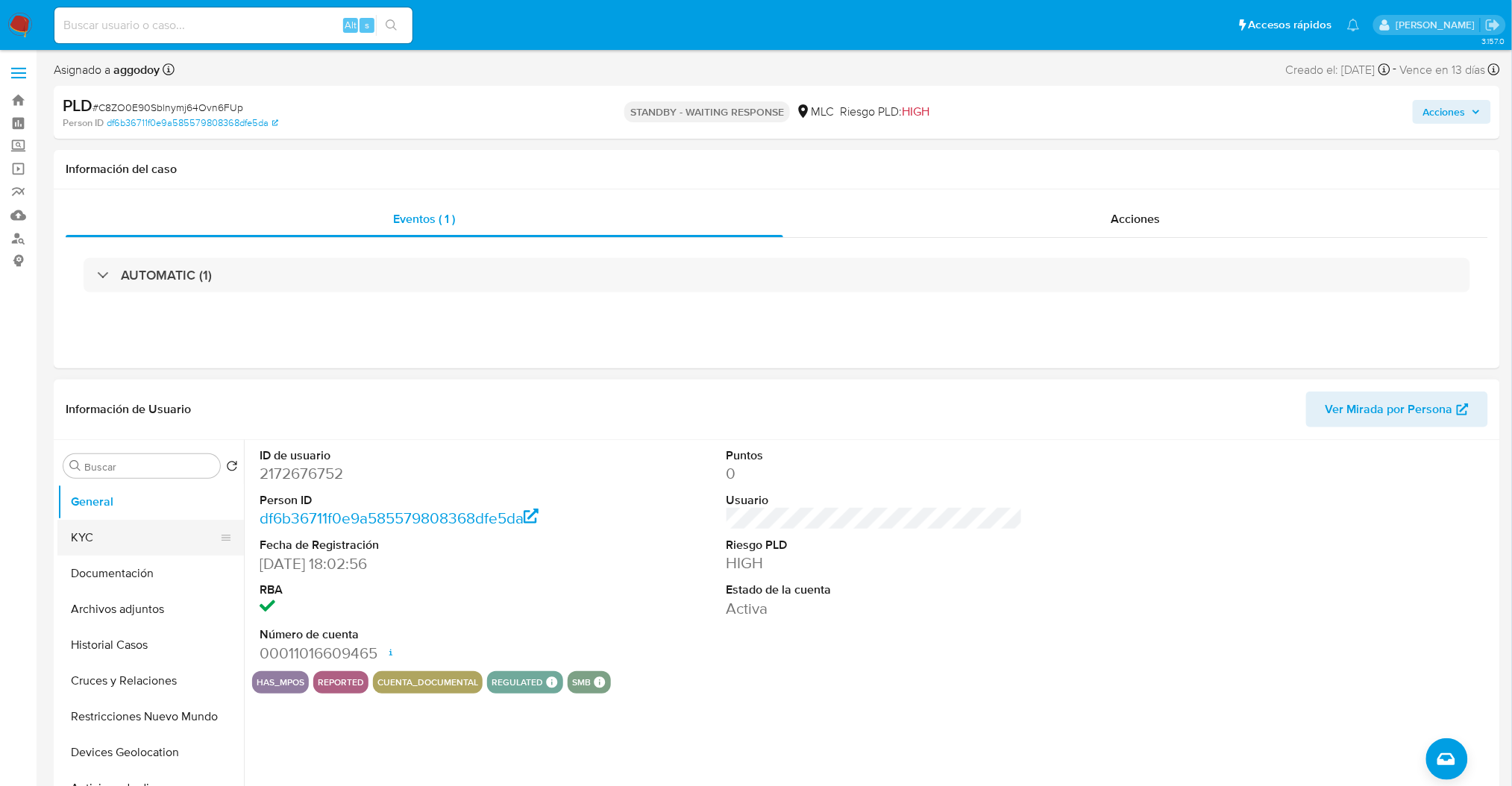
click at [110, 536] on button "KYC" at bounding box center [144, 537] width 174 height 36
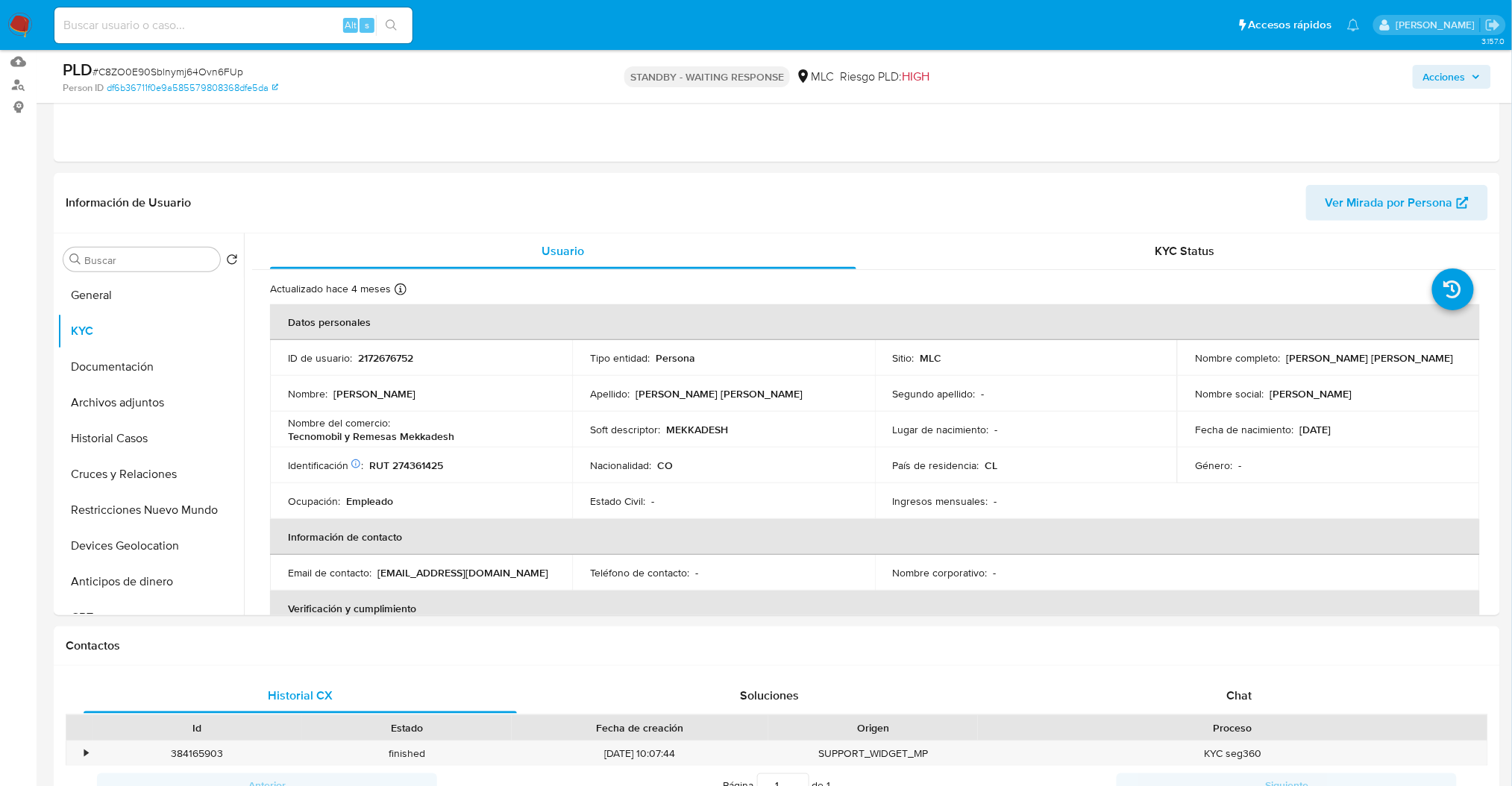
scroll to position [180, 0]
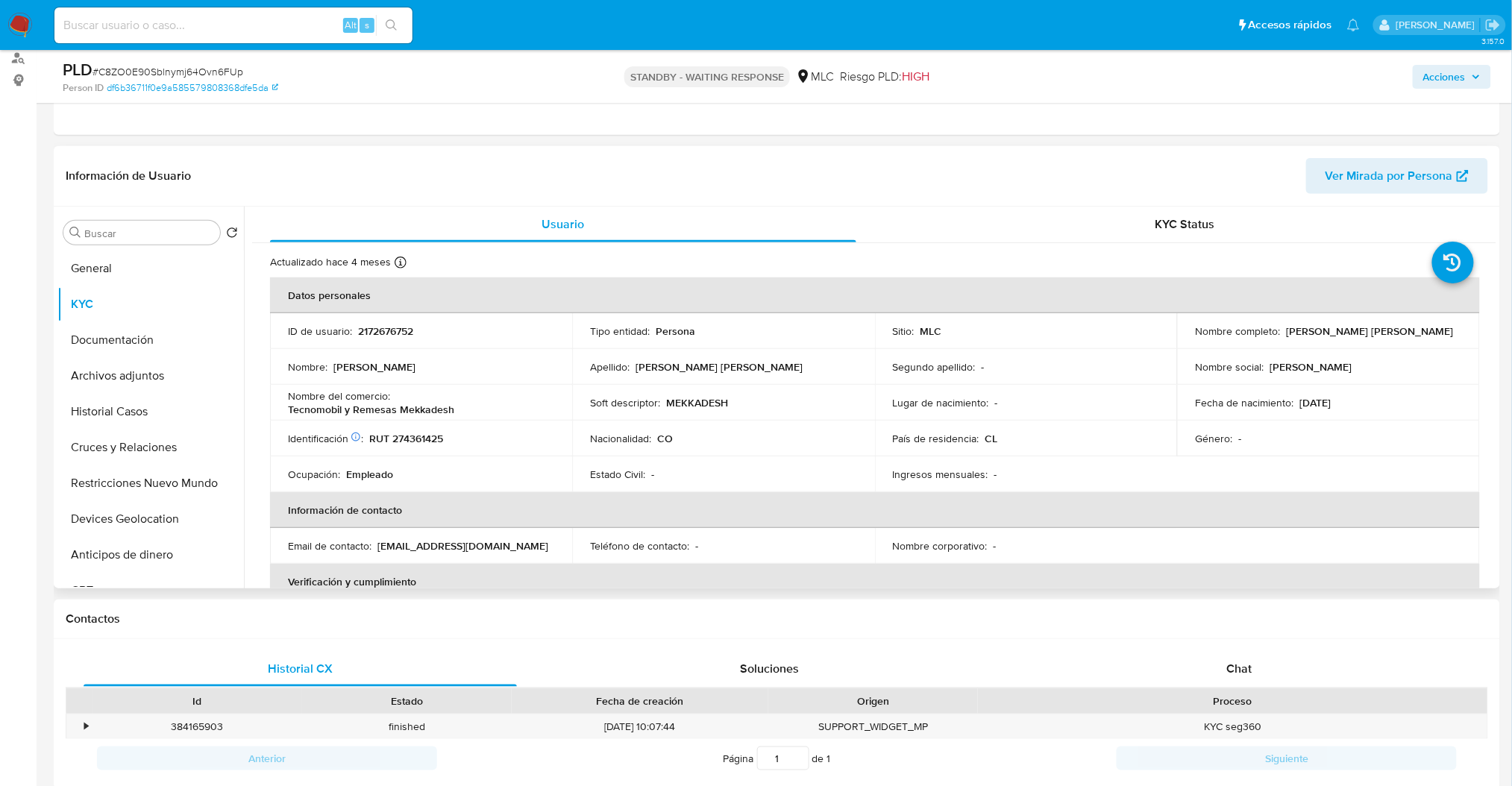
click at [327, 411] on p "Tecnomobil y Remesas Mekkadesh" at bounding box center [370, 409] width 166 height 13
drag, startPoint x: 327, startPoint y: 411, endPoint x: 292, endPoint y: 405, distance: 35.5
click at [292, 405] on p "Tecnomobil y Remesas Mekkadesh" at bounding box center [370, 409] width 166 height 13
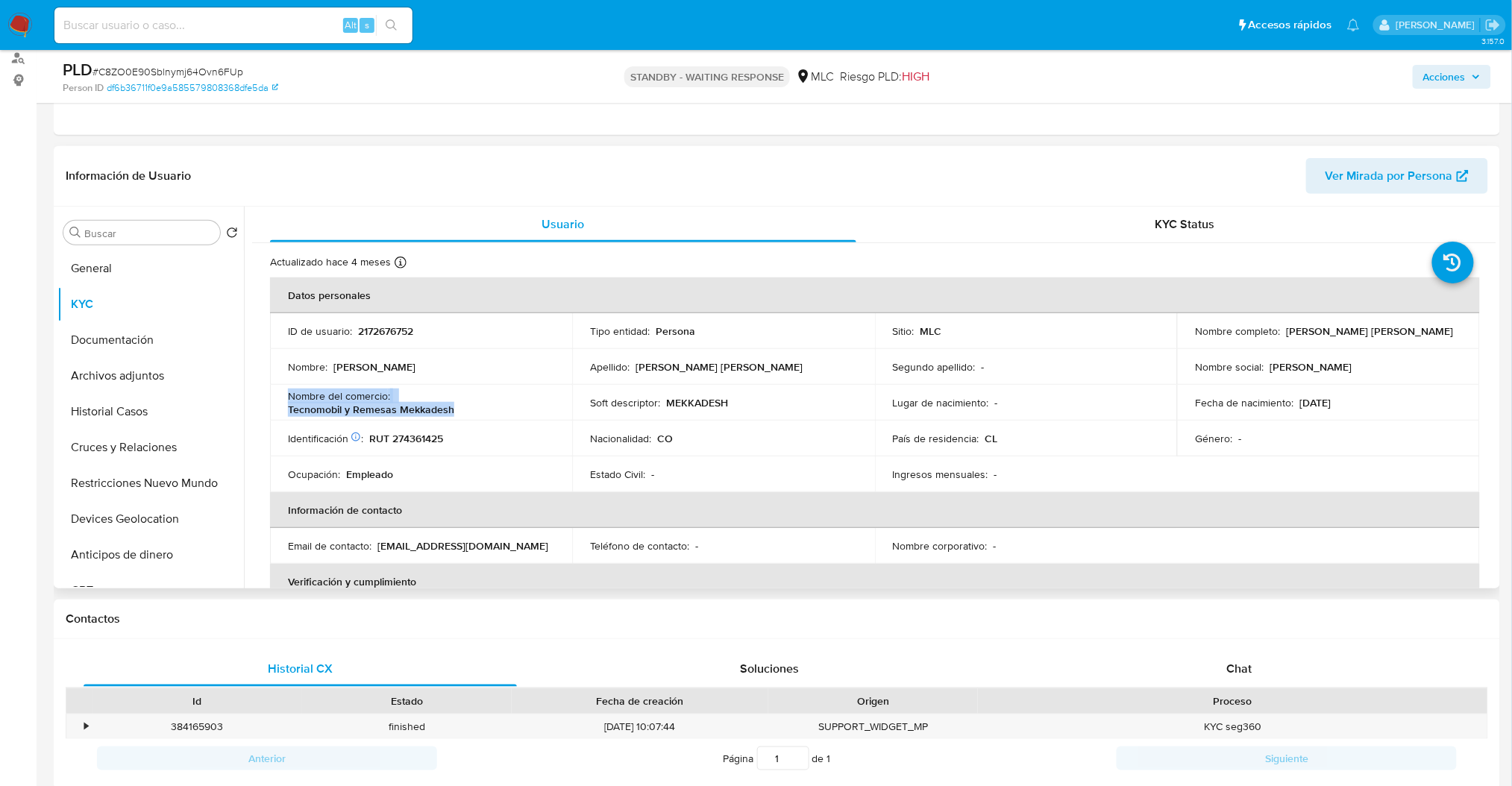
click at [378, 411] on p "Tecnomobil y Remesas Mekkadesh" at bounding box center [370, 409] width 166 height 13
drag, startPoint x: 461, startPoint y: 411, endPoint x: 269, endPoint y: 410, distance: 192.0
click at [270, 410] on td "Nombre del comercio : Tecnomobil y Remesas Mekkadesh" at bounding box center [421, 403] width 303 height 36
copy p "Tecnomobil y Remesas Mekkadesh"
click at [157, 478] on button "Restricciones Nuevo Mundo" at bounding box center [144, 483] width 174 height 36
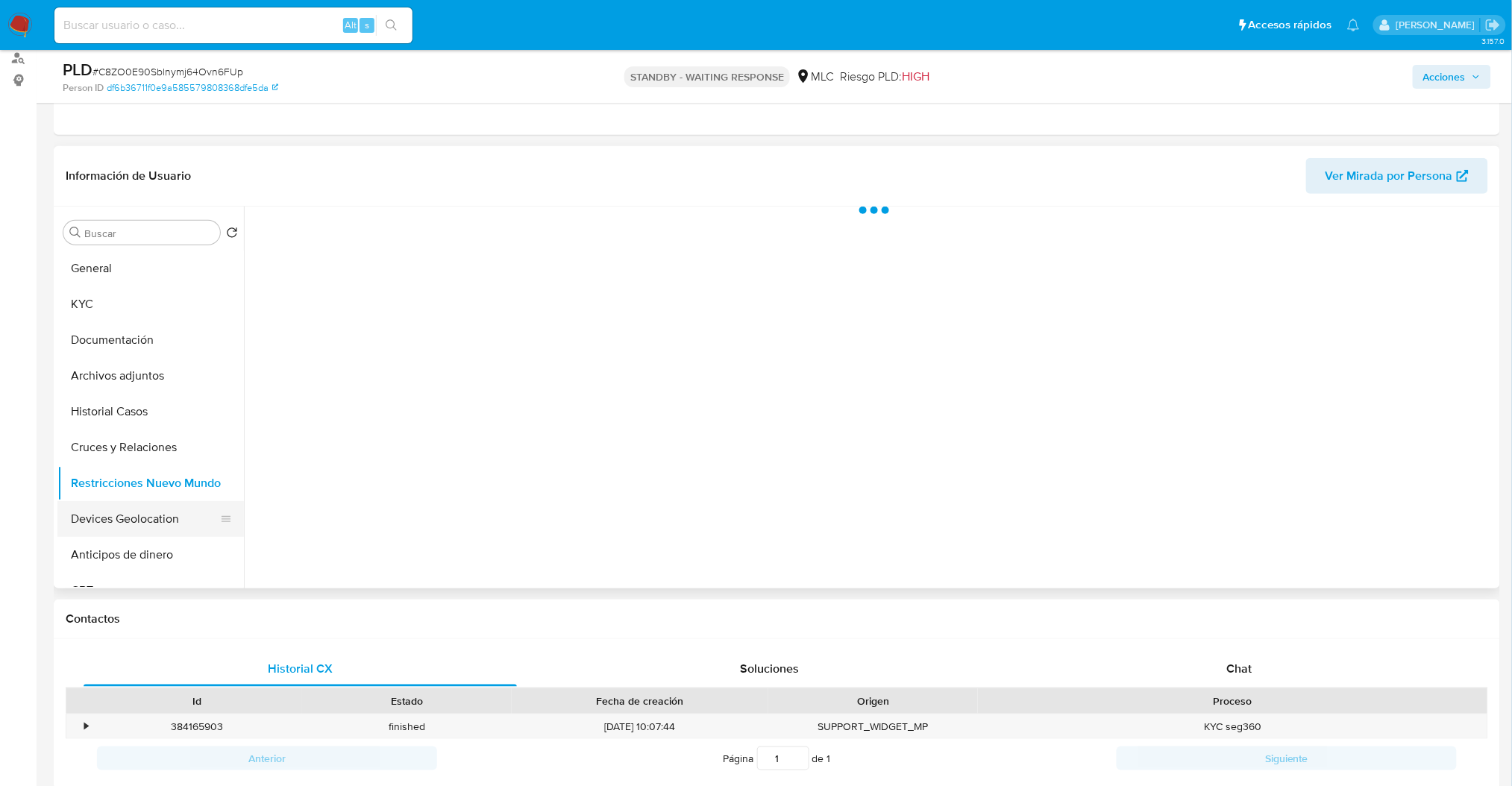
click at [129, 510] on button "Devices Geolocation" at bounding box center [144, 519] width 174 height 36
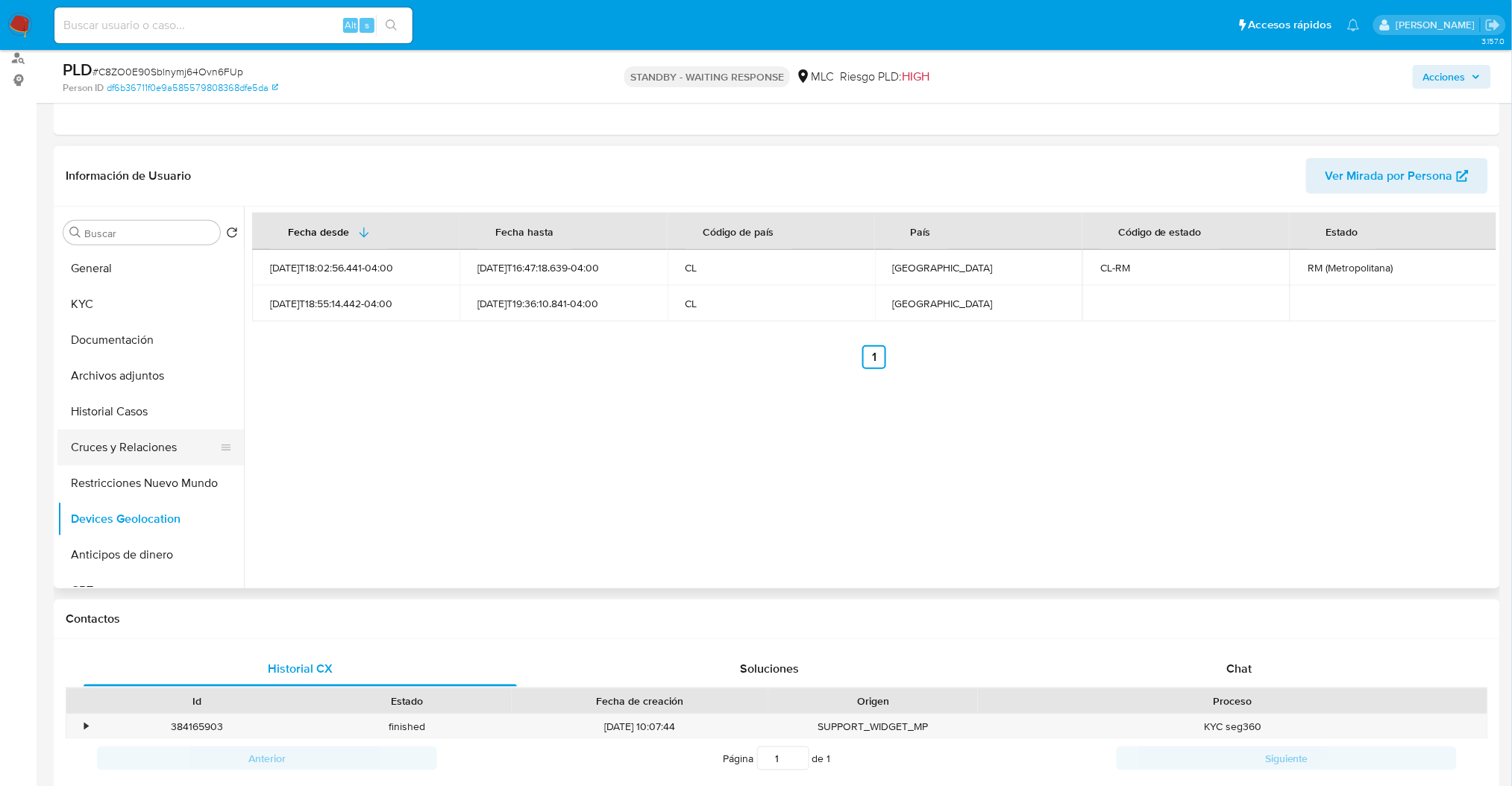
click at [184, 445] on button "Cruces y Relaciones" at bounding box center [144, 448] width 174 height 36
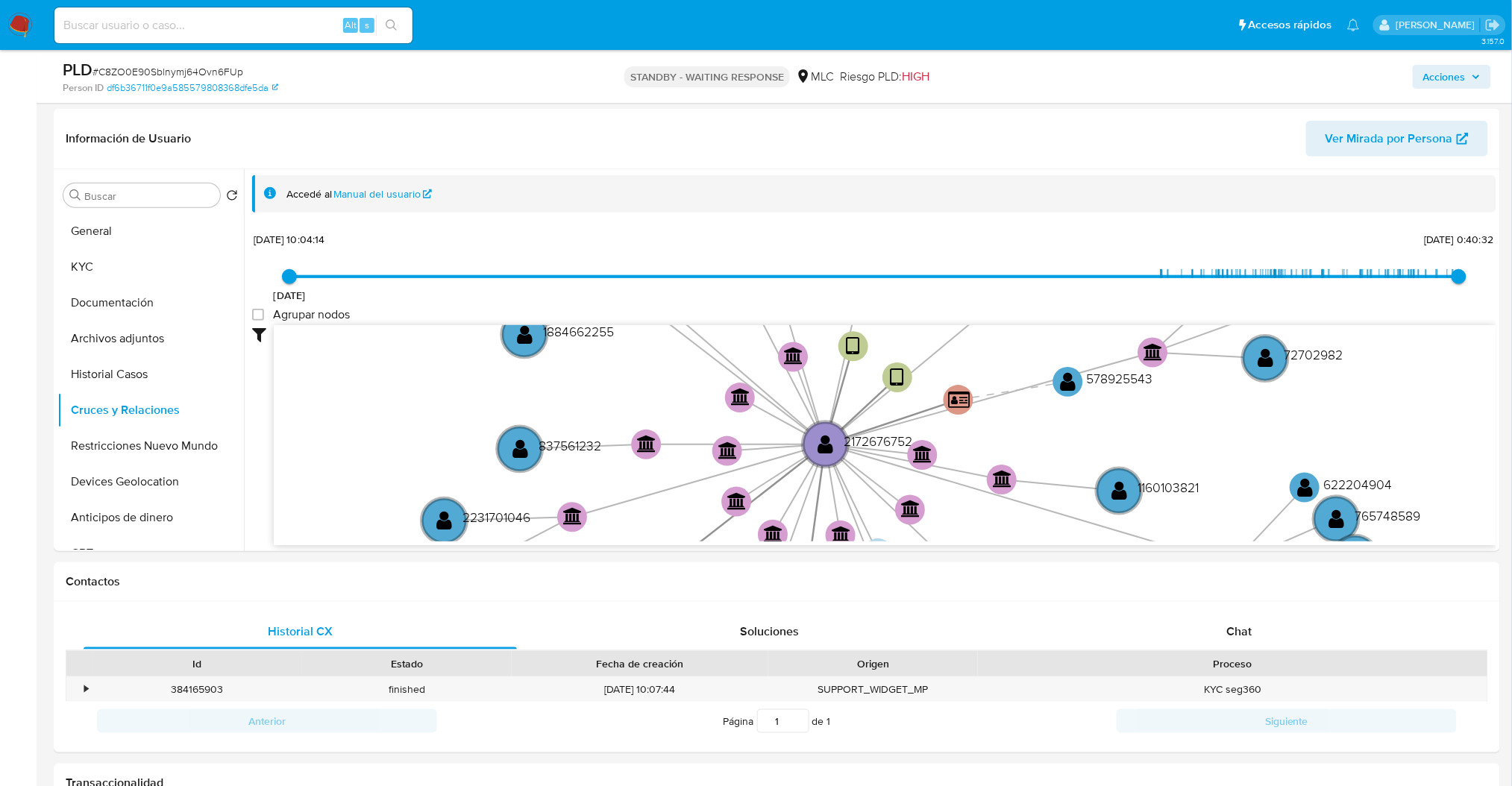
scroll to position [252, 0]
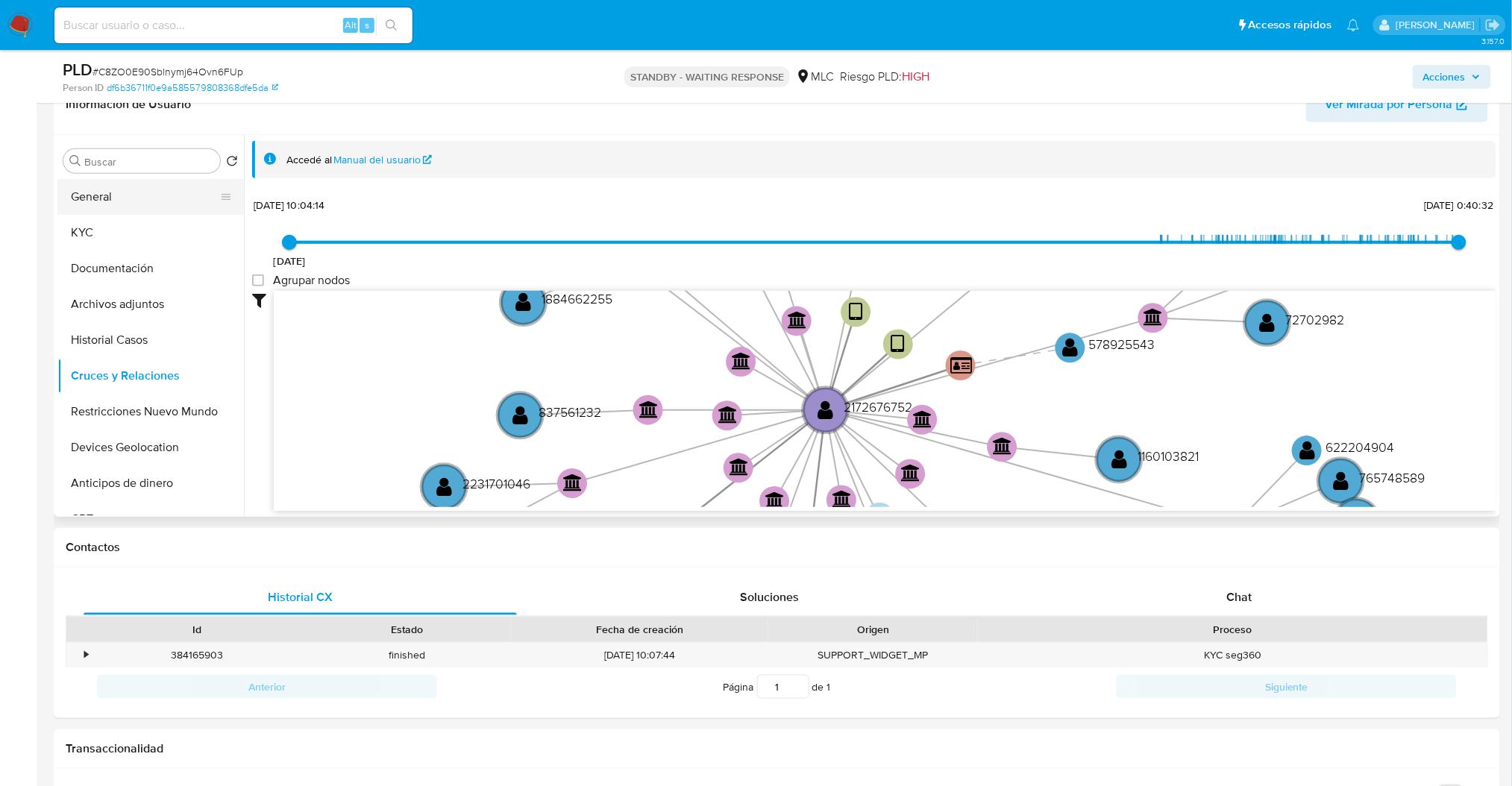
click at [127, 207] on button "General" at bounding box center [144, 197] width 174 height 36
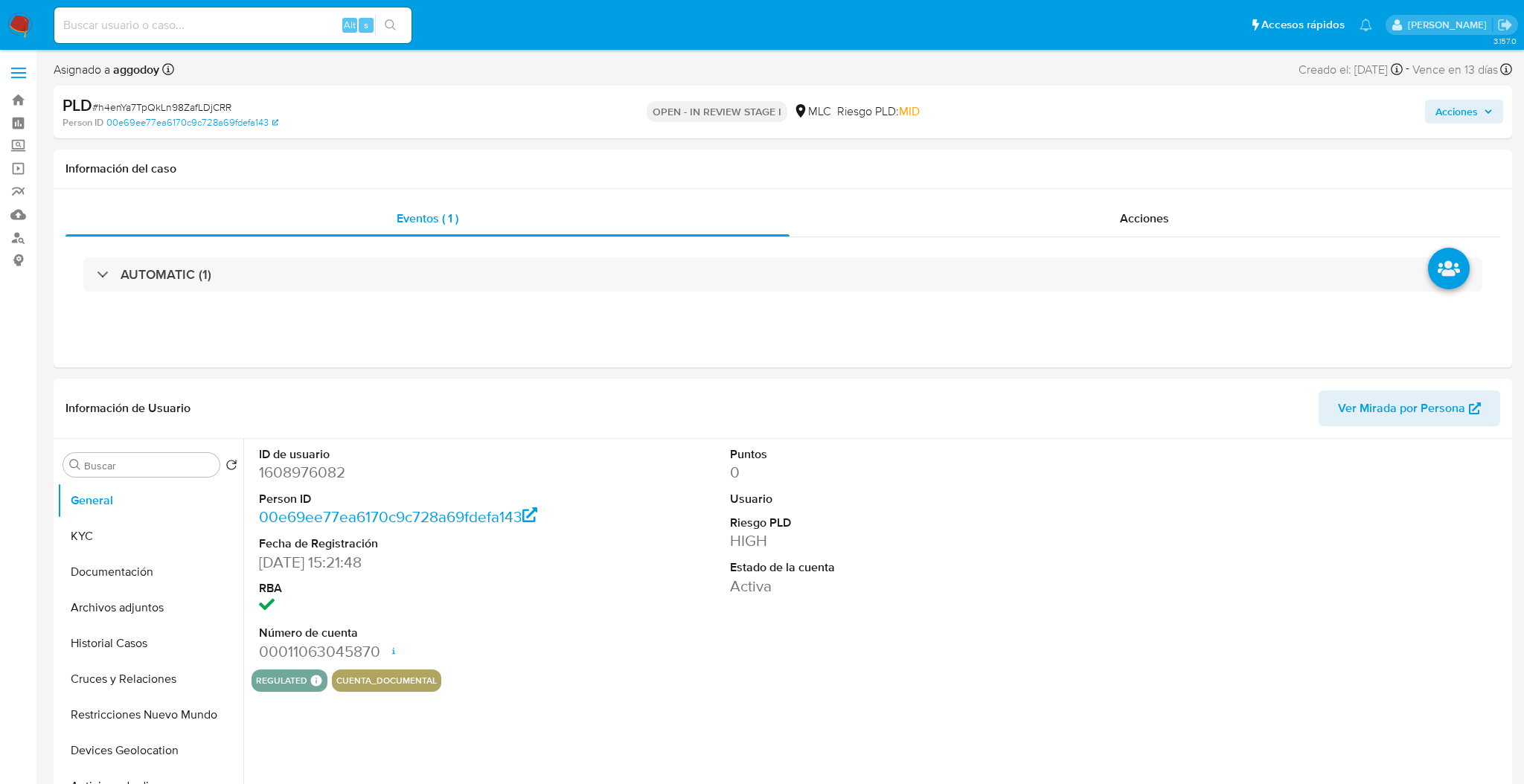
select select "10"
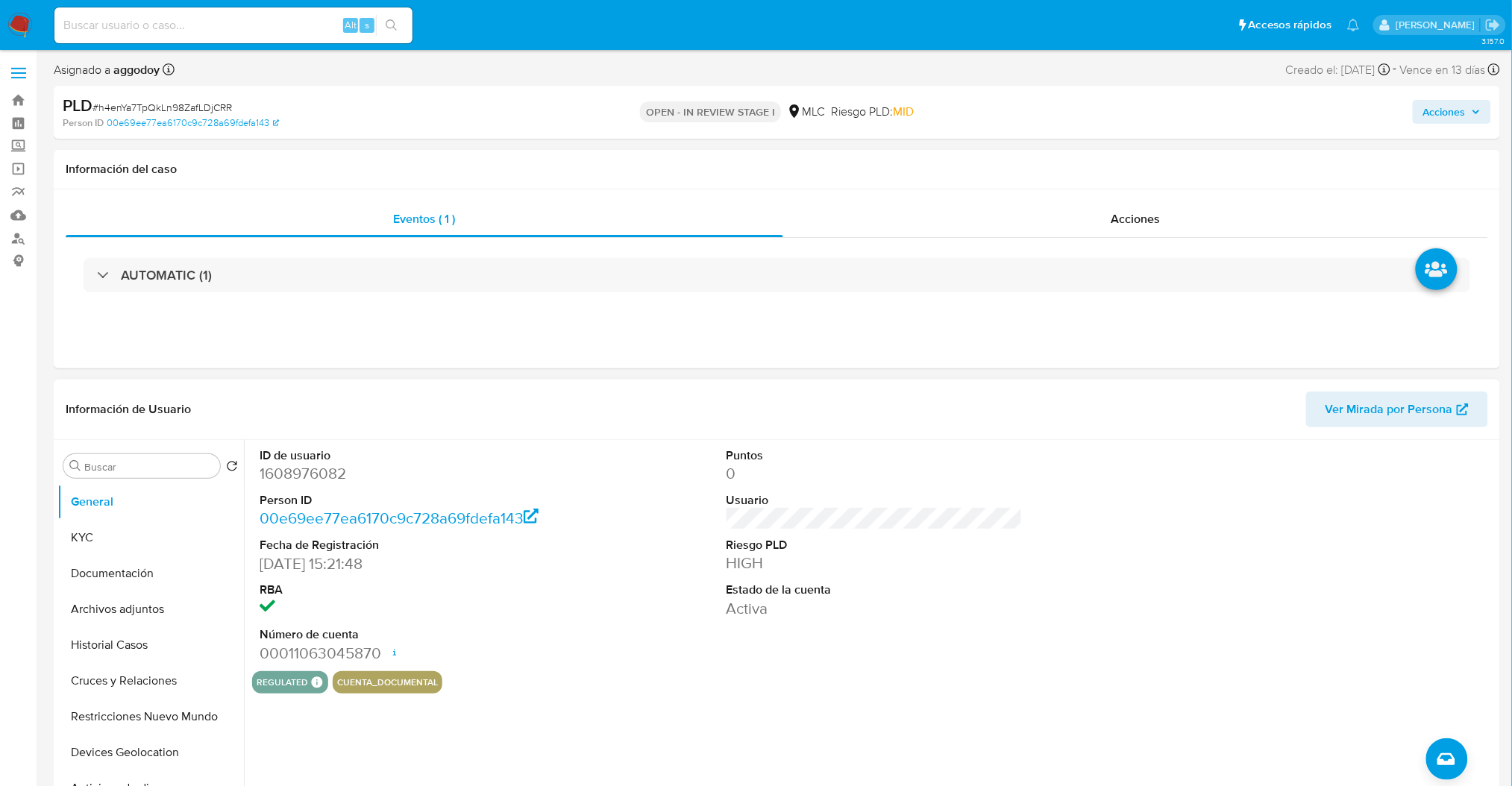
click at [327, 484] on dd "1608976082" at bounding box center [407, 474] width 296 height 21
click at [322, 455] on dt "ID de usuario" at bounding box center [407, 455] width 296 height 17
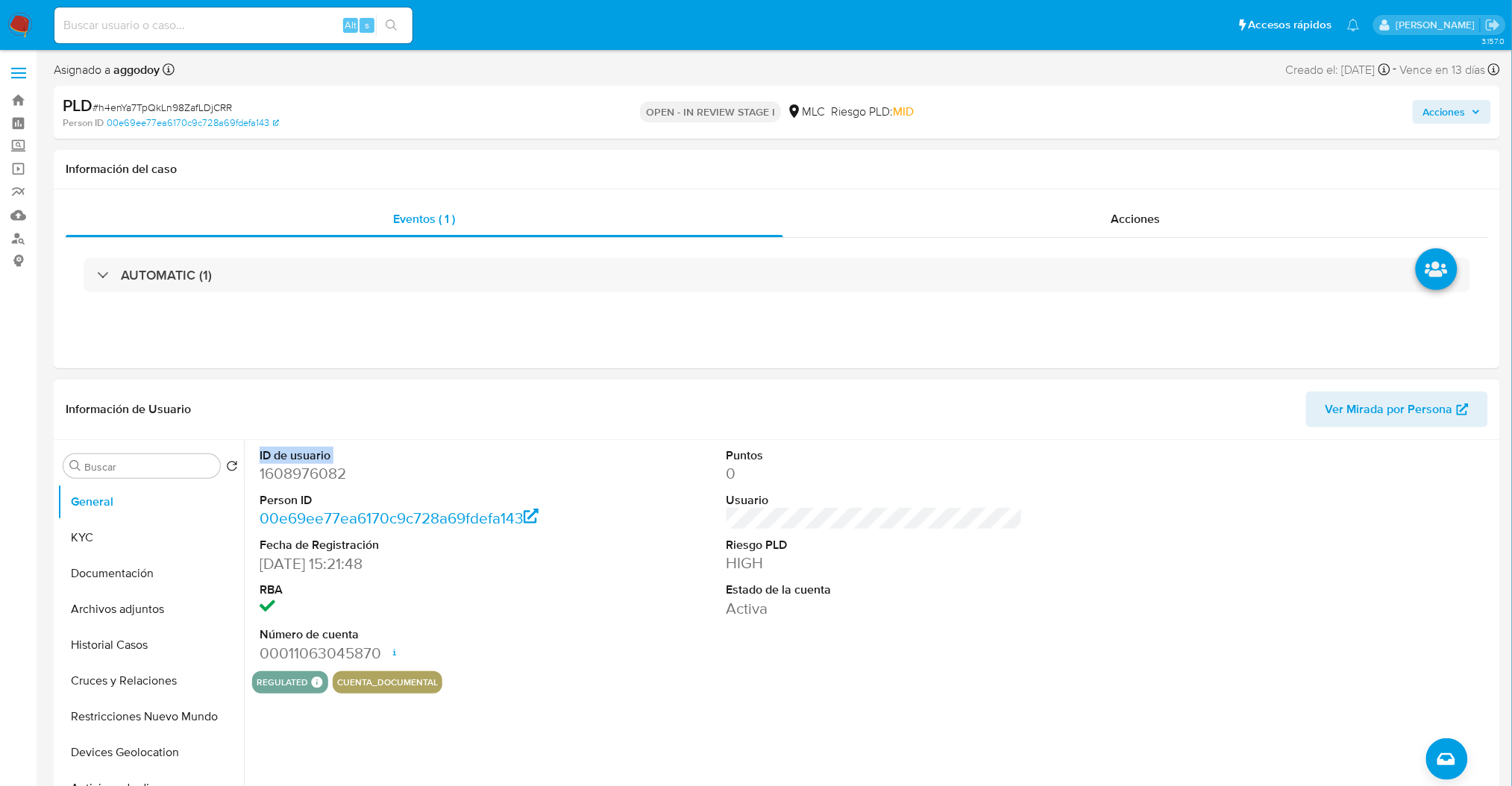
click at [322, 455] on dt "ID de usuario" at bounding box center [407, 455] width 296 height 17
click at [321, 463] on dd "1608976082" at bounding box center [407, 474] width 296 height 21
drag, startPoint x: 320, startPoint y: 463, endPoint x: 305, endPoint y: 484, distance: 25.8
click at [305, 484] on dd "1608976082" at bounding box center [407, 474] width 296 height 21
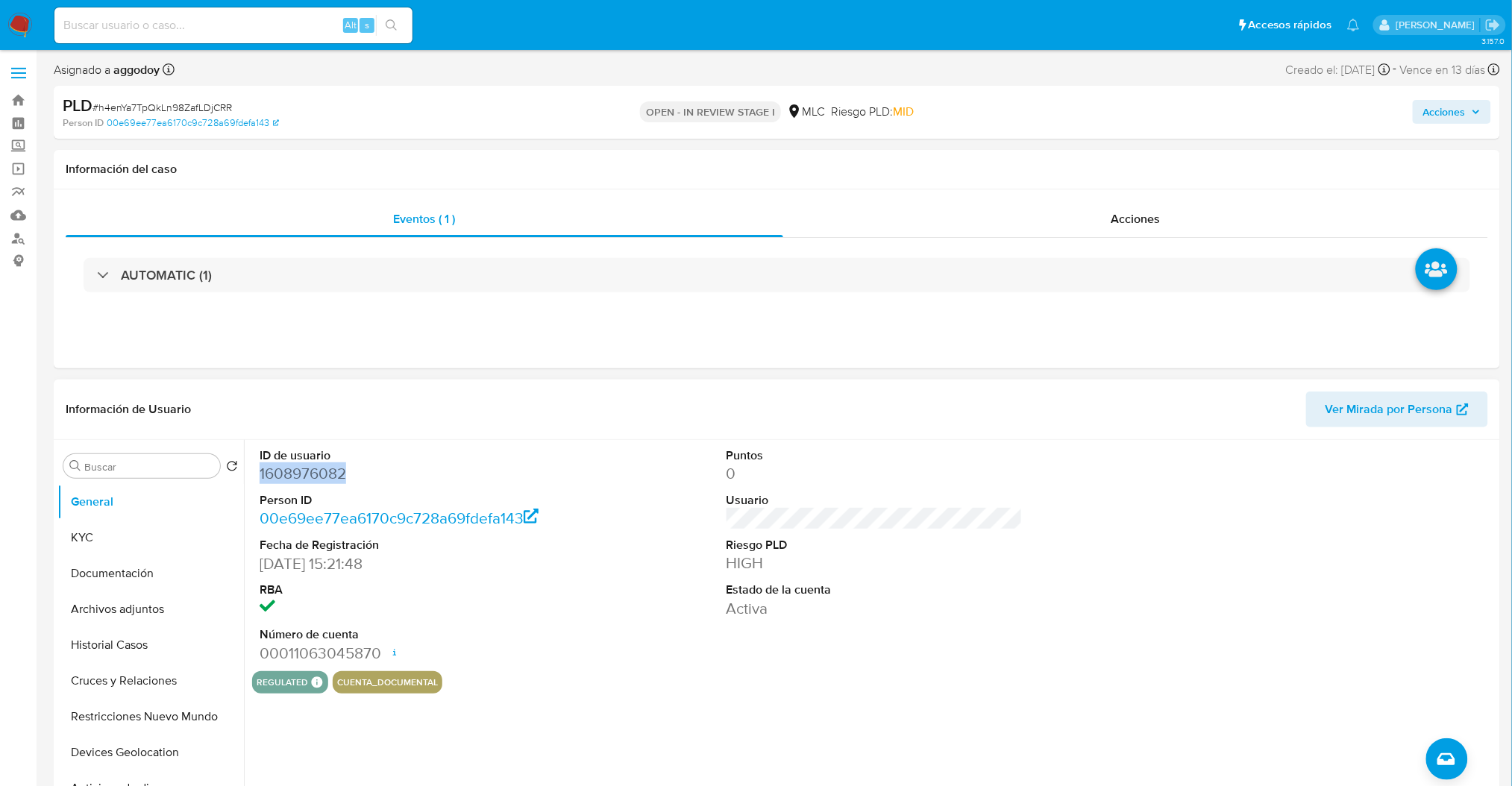
click at [305, 484] on dd "1608976082" at bounding box center [407, 474] width 296 height 21
copy dd "1608976082"
click at [313, 478] on dd "1608976082" at bounding box center [407, 474] width 296 height 21
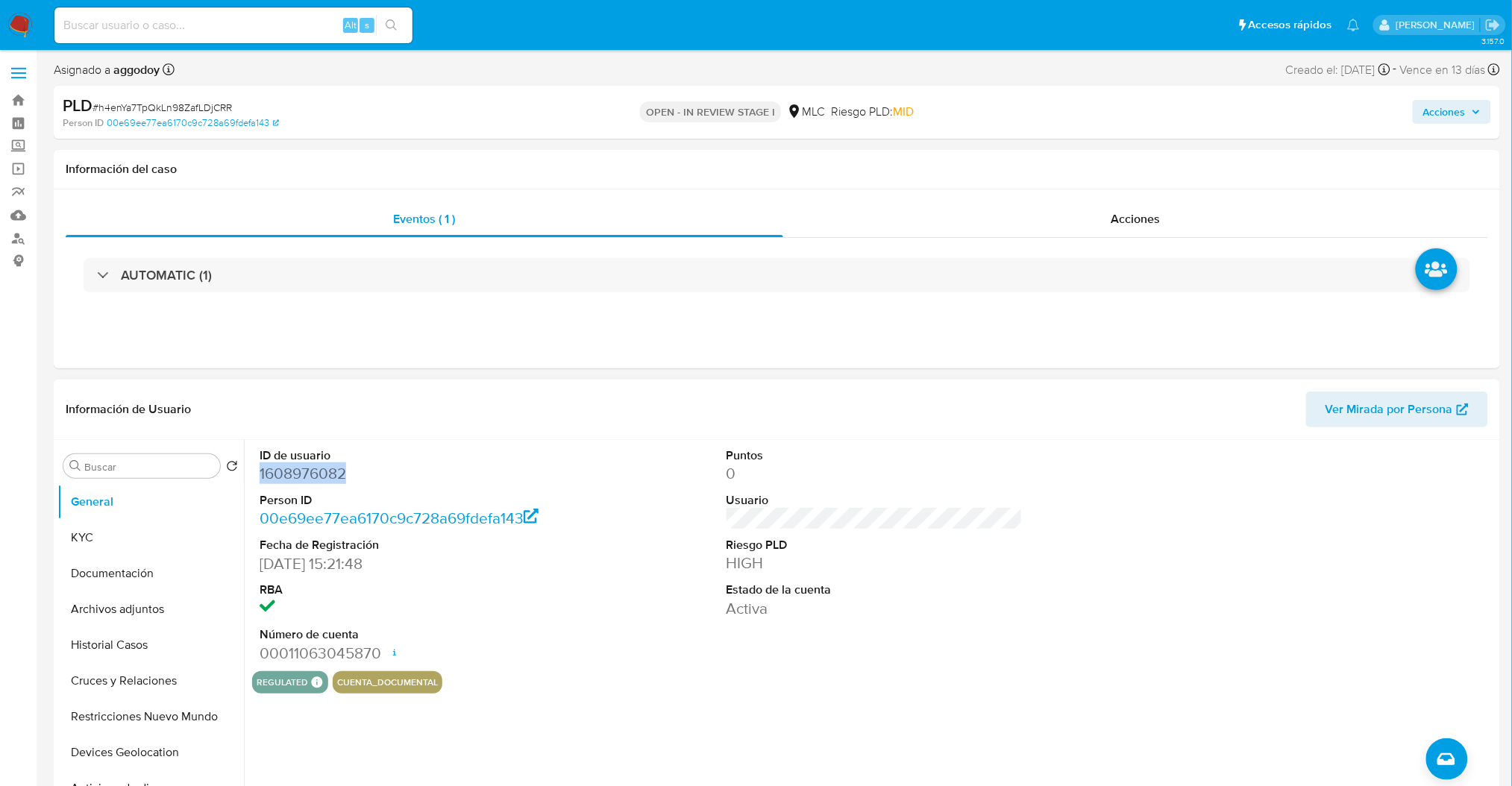
click at [313, 478] on dd "1608976082" at bounding box center [407, 474] width 296 height 21
copy dd "1608976082"
